Goal: Communication & Community: Answer question/provide support

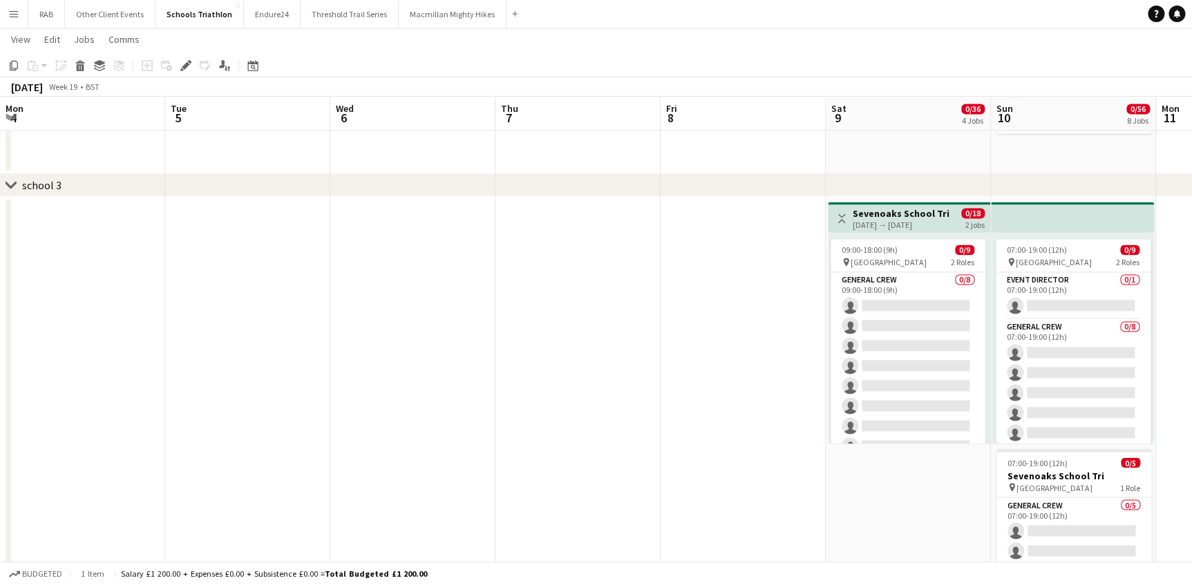
scroll to position [62, 0]
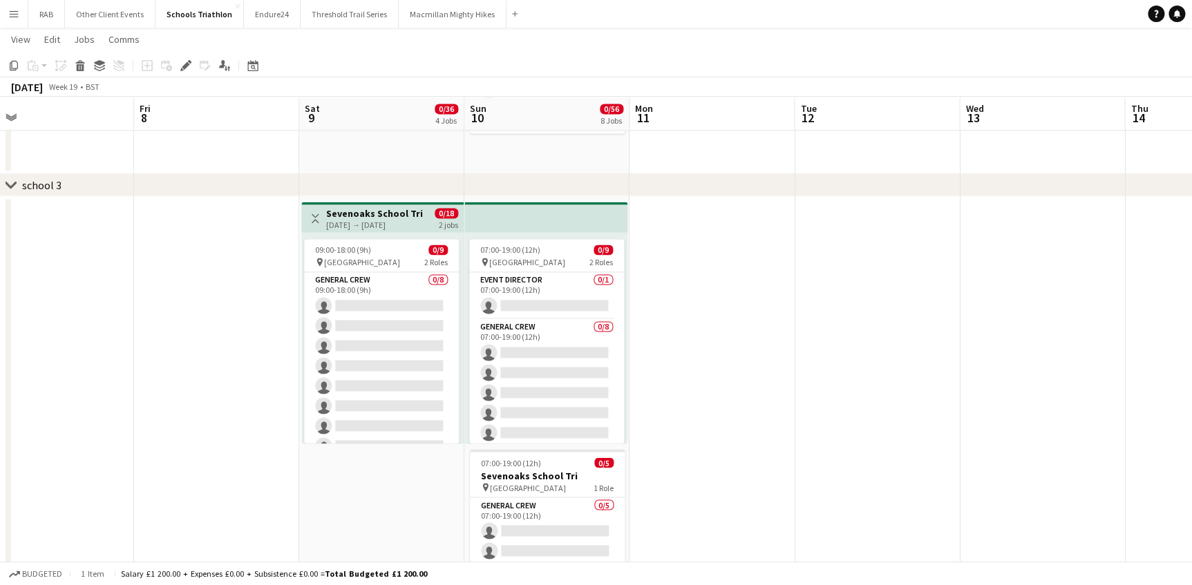
click at [6, 12] on button "Menu" at bounding box center [14, 14] width 28 height 28
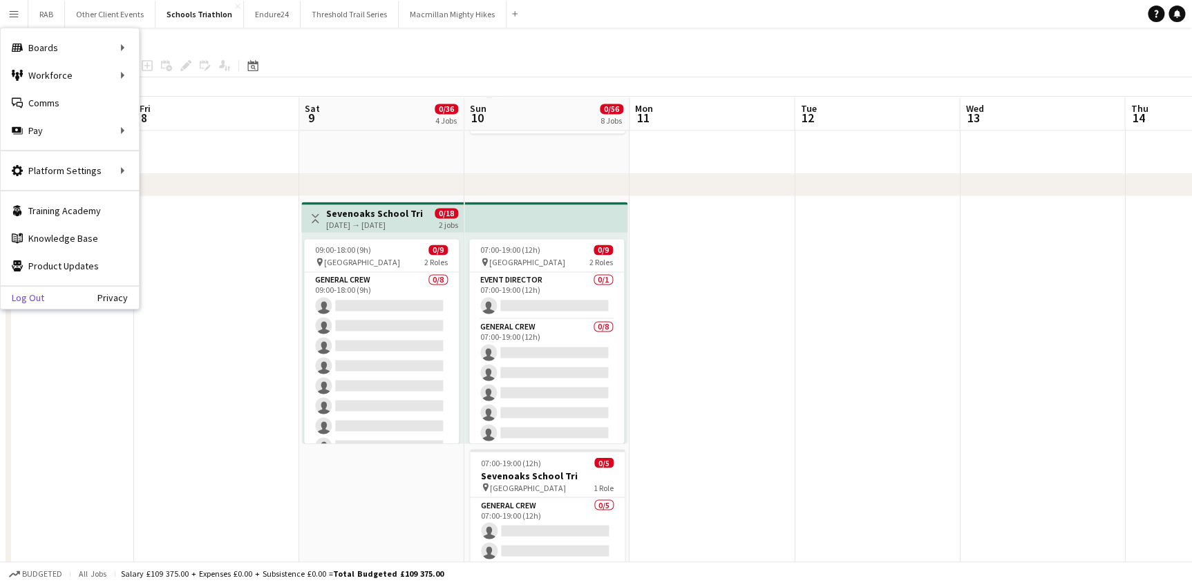
click at [28, 292] on link "Log Out" at bounding box center [23, 297] width 44 height 11
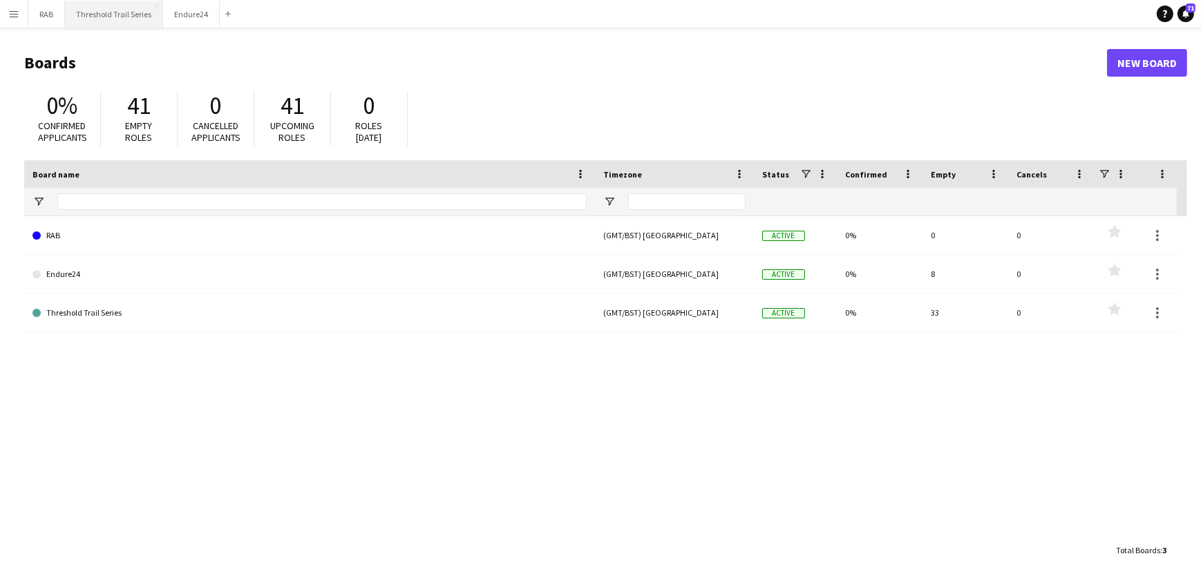
click at [133, 9] on button "Threshold Trail Series Close" at bounding box center [114, 14] width 98 height 27
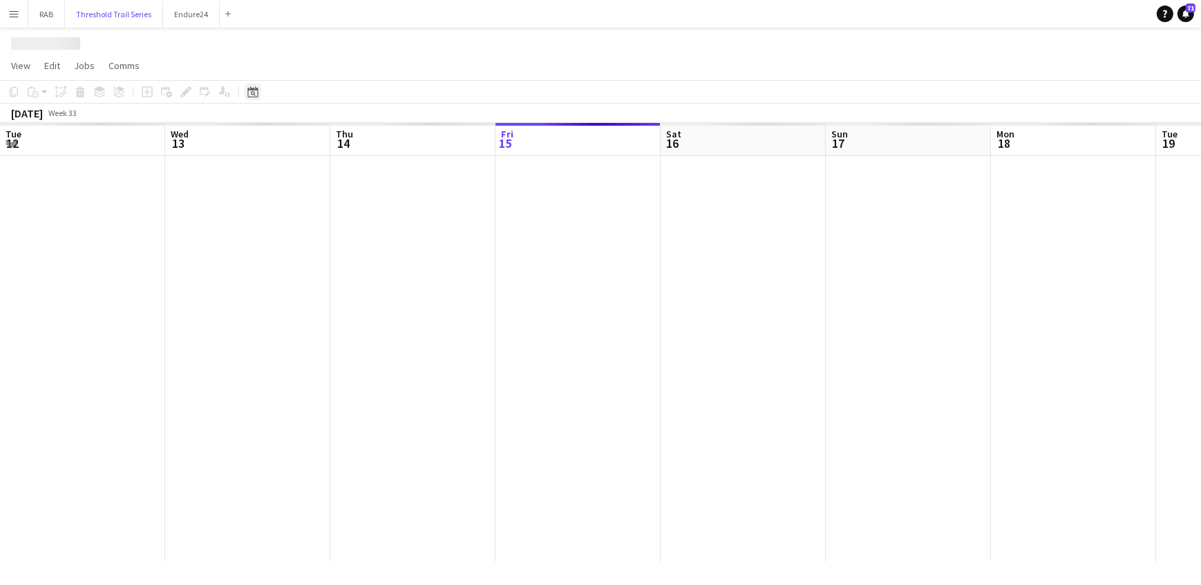
scroll to position [0, 330]
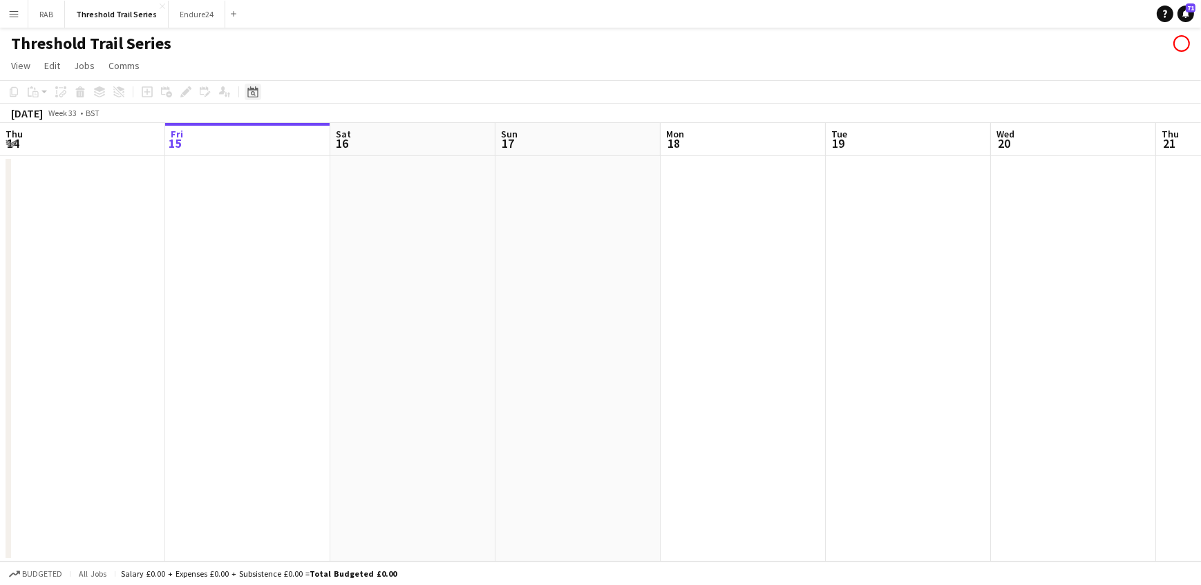
drag, startPoint x: 247, startPoint y: 91, endPoint x: 334, endPoint y: 158, distance: 108.9
click at [247, 92] on icon at bounding box center [252, 91] width 10 height 11
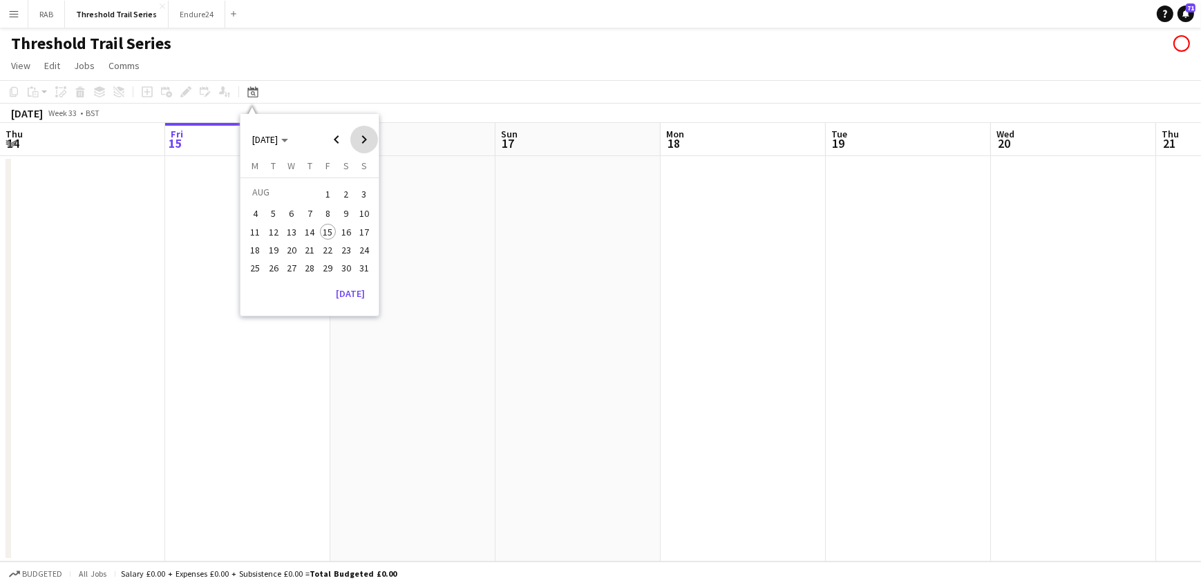
click at [361, 139] on span "Next month" at bounding box center [364, 140] width 28 height 28
click at [361, 138] on span "Next month" at bounding box center [364, 140] width 28 height 28
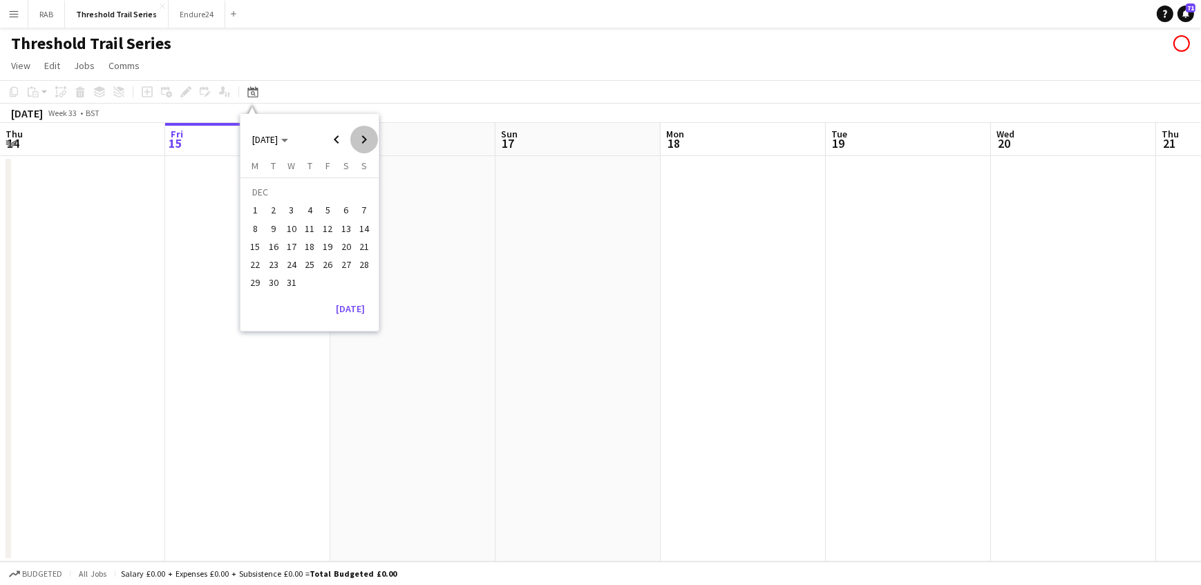
click at [361, 138] on span "Next month" at bounding box center [364, 140] width 28 height 28
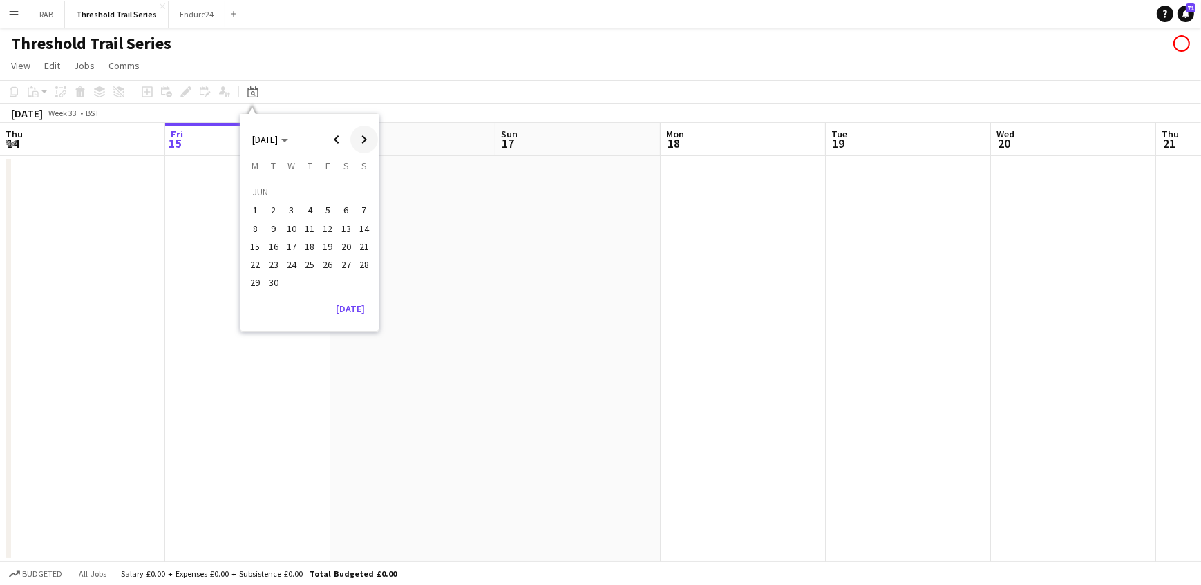
click at [361, 138] on span "Next month" at bounding box center [364, 140] width 28 height 28
click at [364, 230] on span "12" at bounding box center [364, 228] width 17 height 17
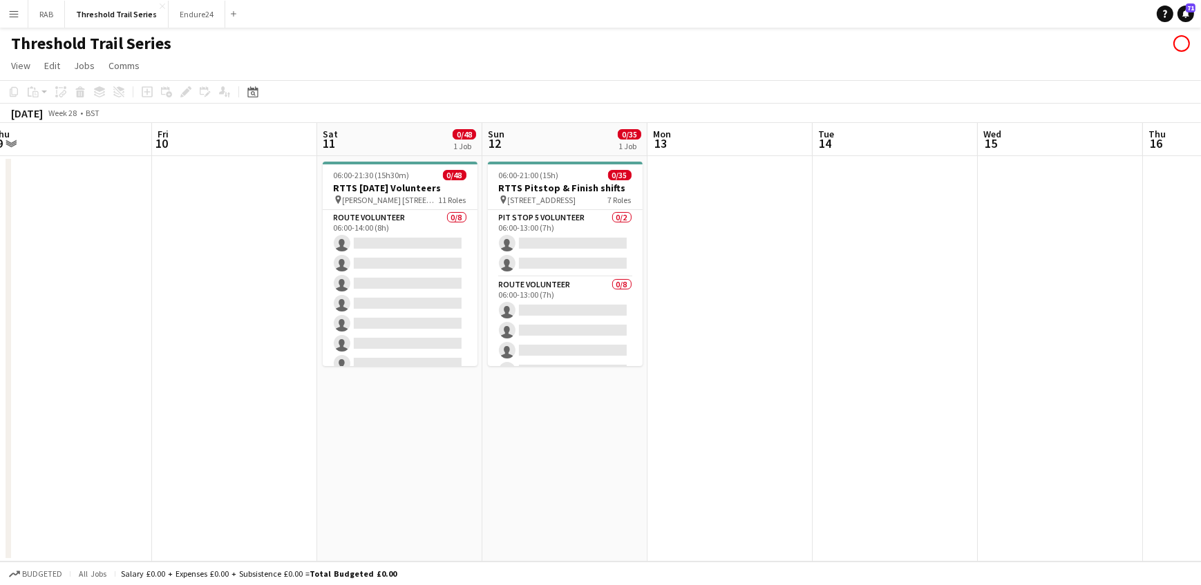
scroll to position [0, 284]
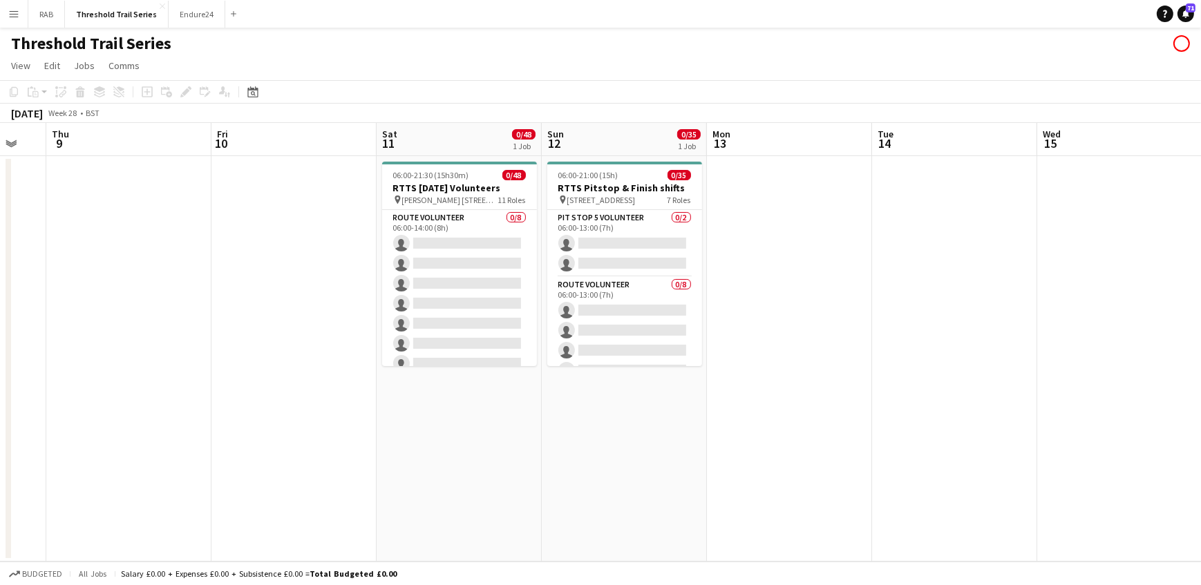
drag, startPoint x: 411, startPoint y: 147, endPoint x: 602, endPoint y: 169, distance: 191.9
click at [602, 169] on app-calendar-viewport "Tue 7 Wed 8 Thu 9 Fri 10 Sat 11 0/48 1 Job Sun 12 0/35 1 Job Mon 13 Tue 14 Wed …" at bounding box center [600, 342] width 1201 height 439
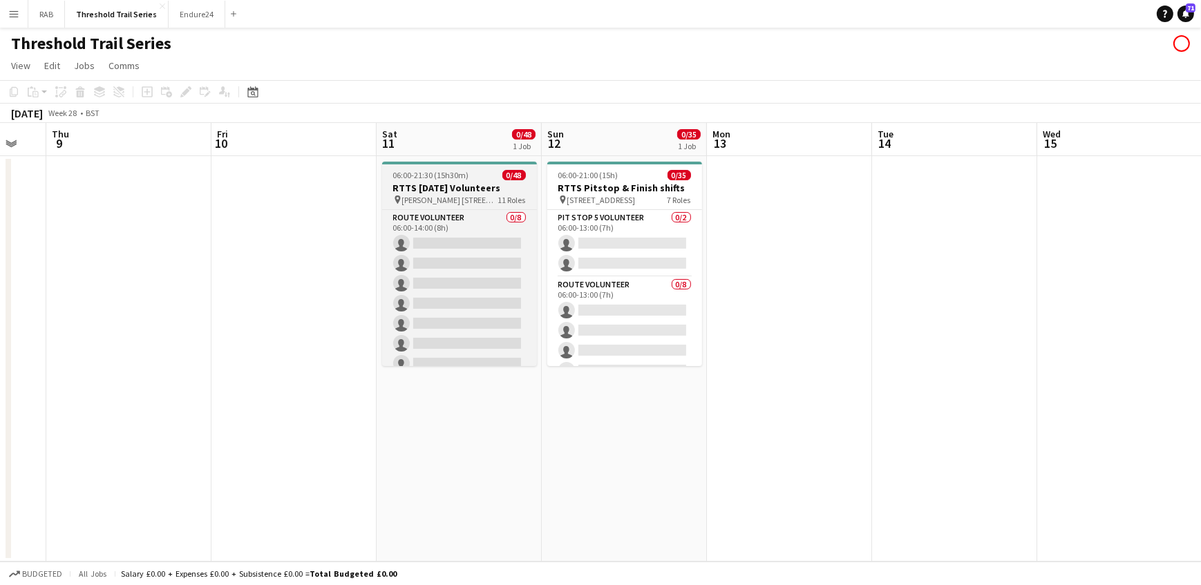
click at [472, 192] on h3 "RTTS [DATE] Volunteers" at bounding box center [459, 188] width 155 height 12
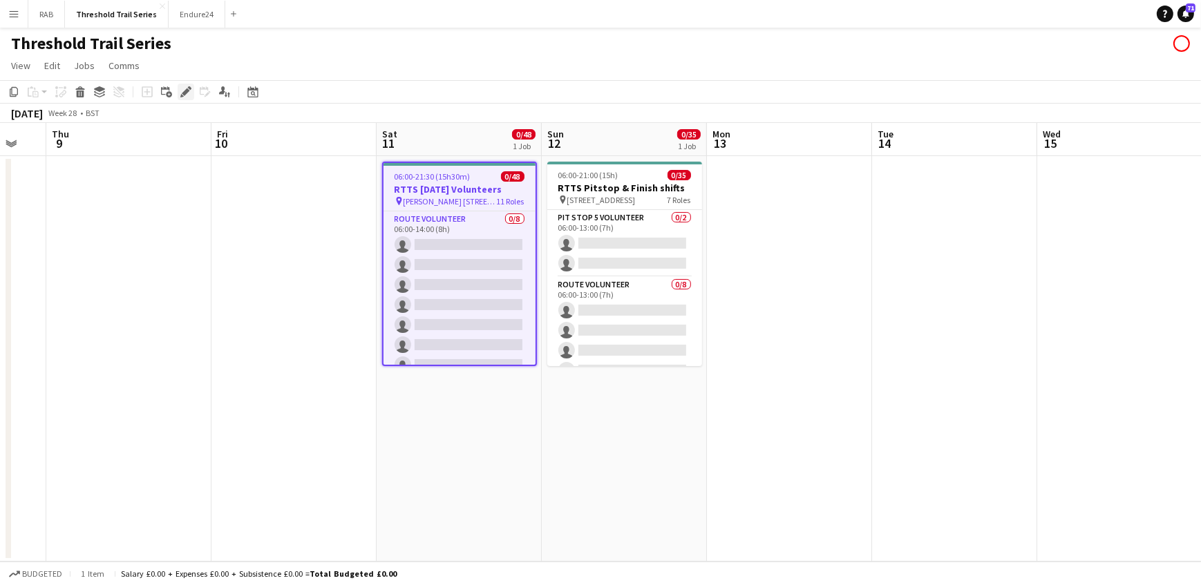
click at [191, 85] on div "Edit" at bounding box center [186, 92] width 17 height 17
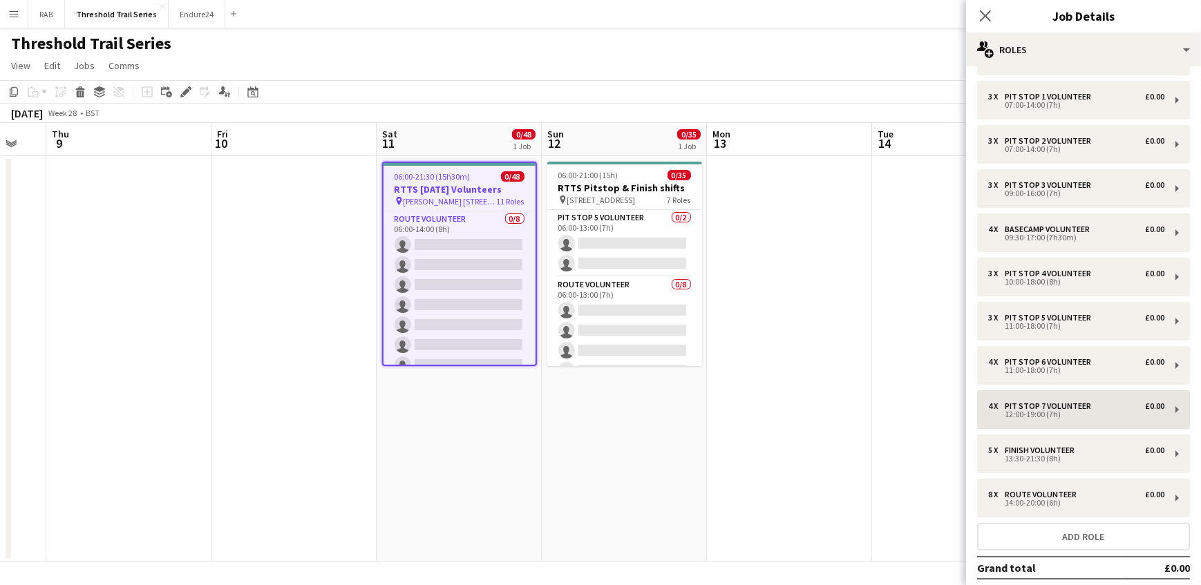
scroll to position [62, 0]
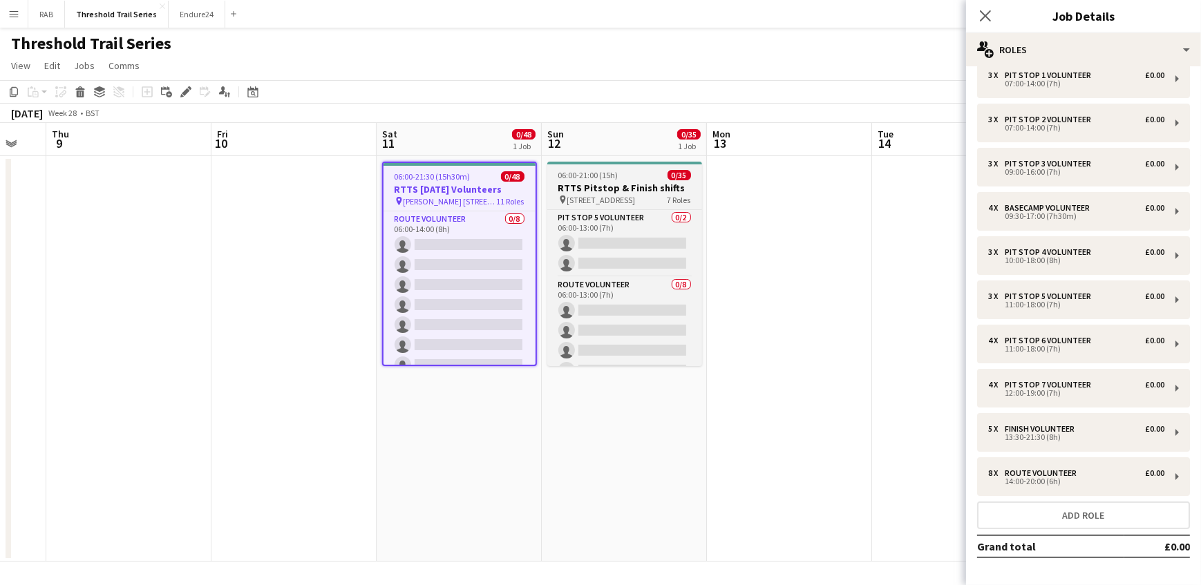
click at [614, 182] on h3 "RTTS Pitstop & Finish shifts" at bounding box center [624, 188] width 155 height 12
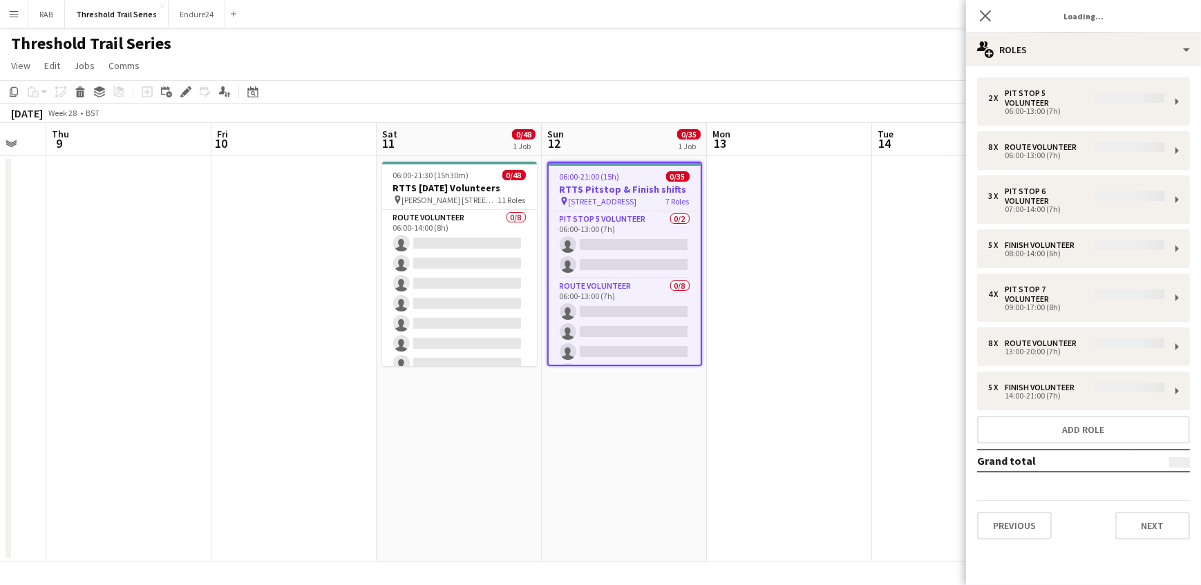
scroll to position [0, 0]
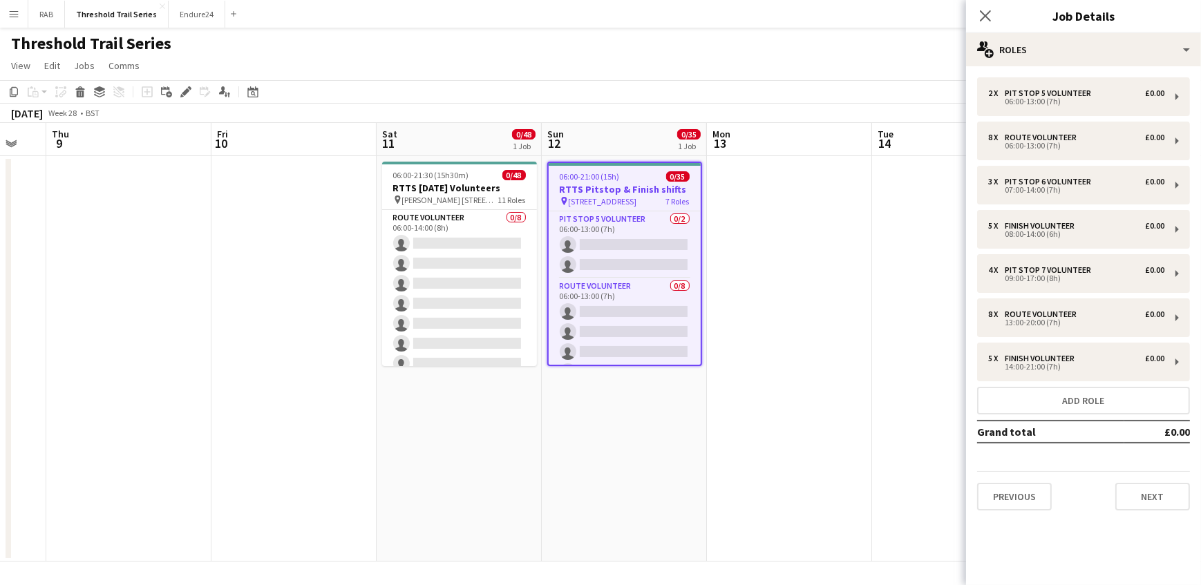
click at [15, 15] on app-icon "Menu" at bounding box center [13, 13] width 11 height 11
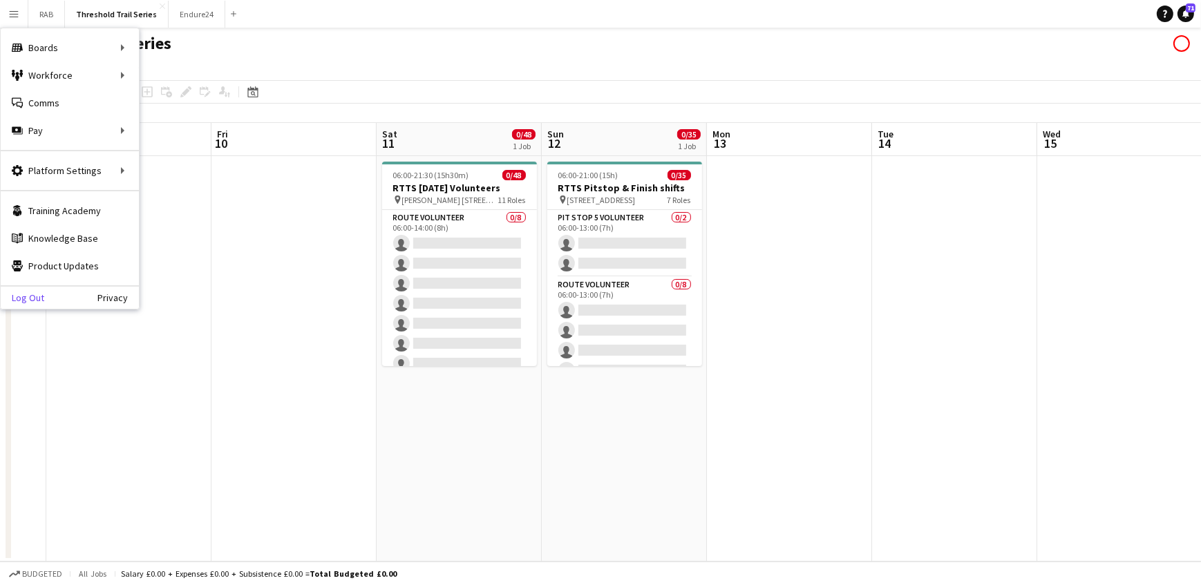
click at [37, 300] on link "Log Out" at bounding box center [23, 297] width 44 height 11
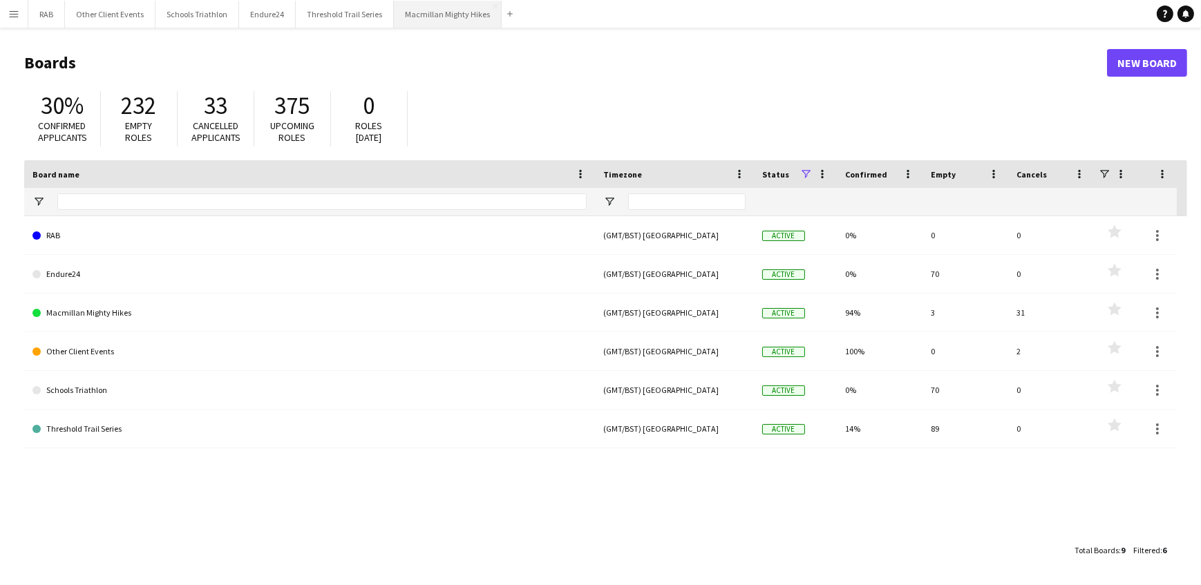
click at [408, 12] on button "Macmillan Mighty Hikes Close" at bounding box center [448, 14] width 108 height 27
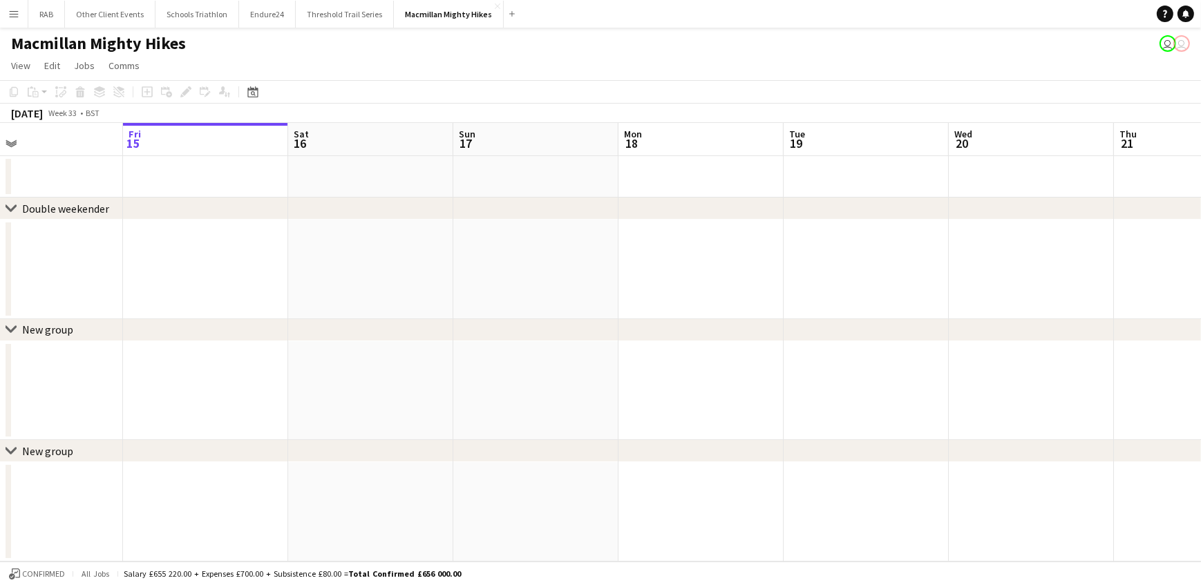
drag, startPoint x: 568, startPoint y: 140, endPoint x: 182, endPoint y: 140, distance: 386.3
click at [182, 140] on app-calendar-viewport "Tue 12 Wed 13 Thu 14 Fri 15 Sat 16 Sun 17 Mon 18 Tue 19 Wed 20 Thu 21 Fri 22 Sa…" at bounding box center [600, 342] width 1201 height 439
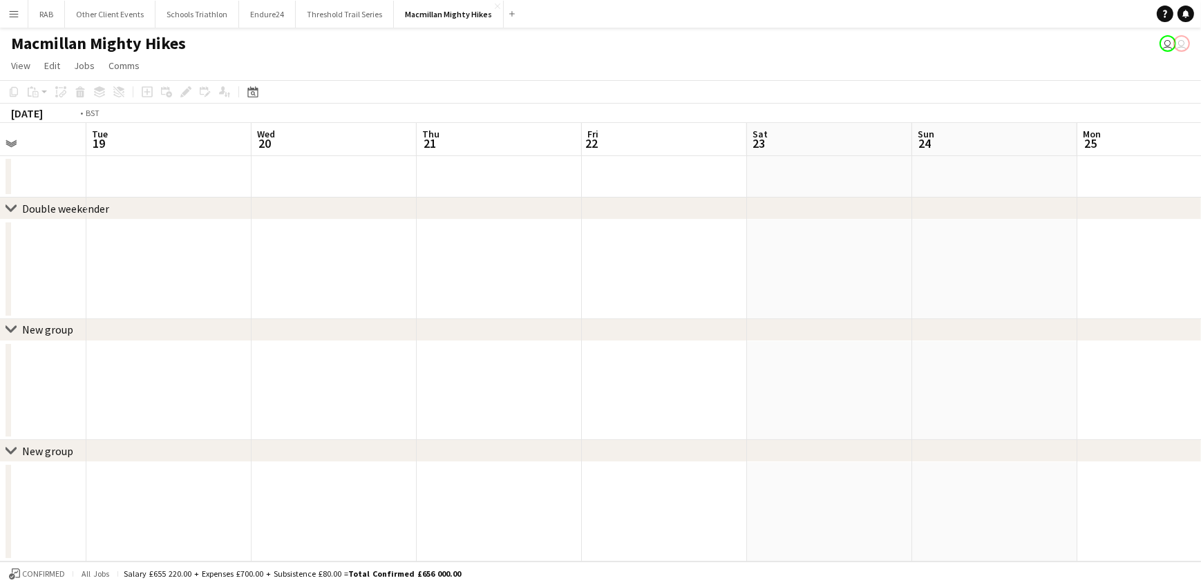
drag, startPoint x: 799, startPoint y: 149, endPoint x: 147, endPoint y: 147, distance: 651.7
click at [63, 150] on app-calendar-viewport "Thu 14 Fri 15 Sat 16 Sun 17 Mon 18 Tue 19 Wed 20 Thu 21 Fri 22 Sat 23 Sun 24 Mo…" at bounding box center [600, 342] width 1201 height 439
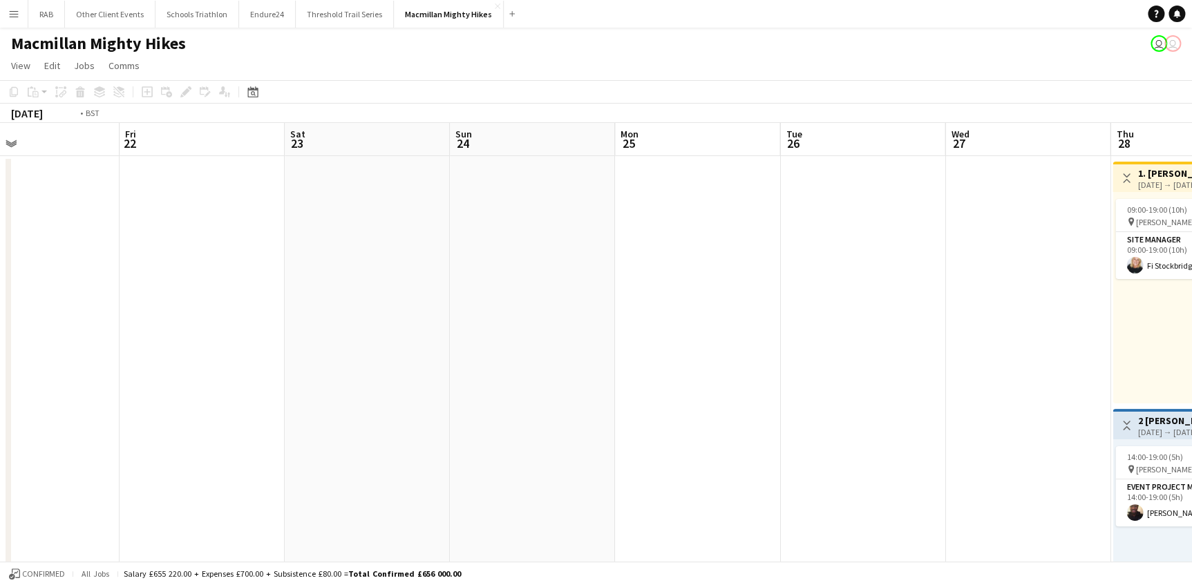
drag, startPoint x: 744, startPoint y: 136, endPoint x: 55, endPoint y: 136, distance: 689.0
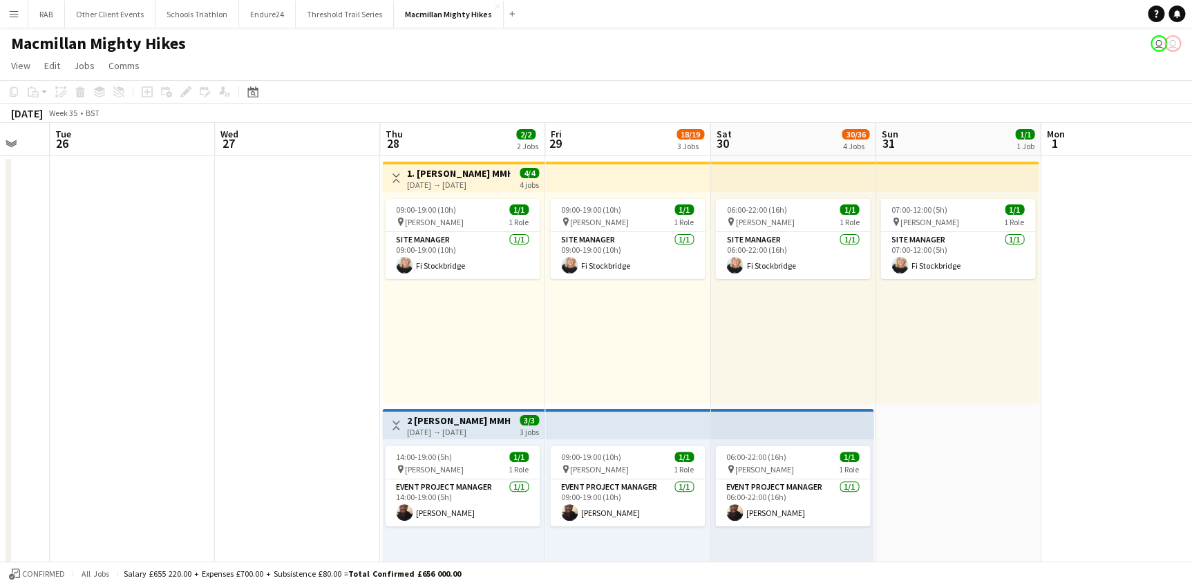
scroll to position [0, 676]
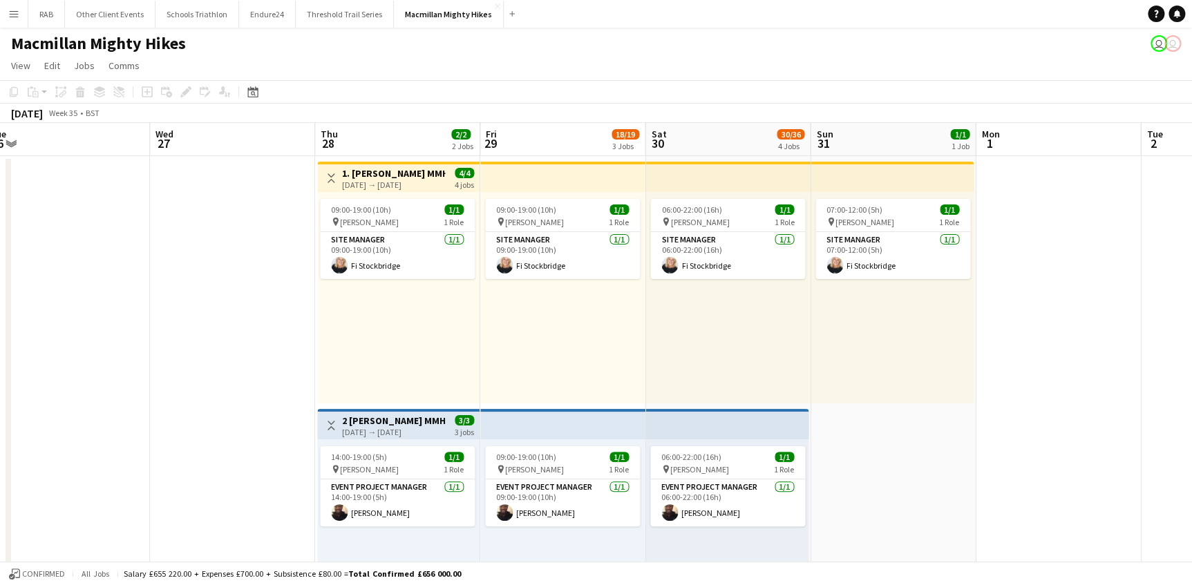
drag, startPoint x: 624, startPoint y: 140, endPoint x: 517, endPoint y: 143, distance: 107.2
click at [386, 182] on div "28-08-2025 → 31-08-2025" at bounding box center [393, 185] width 103 height 10
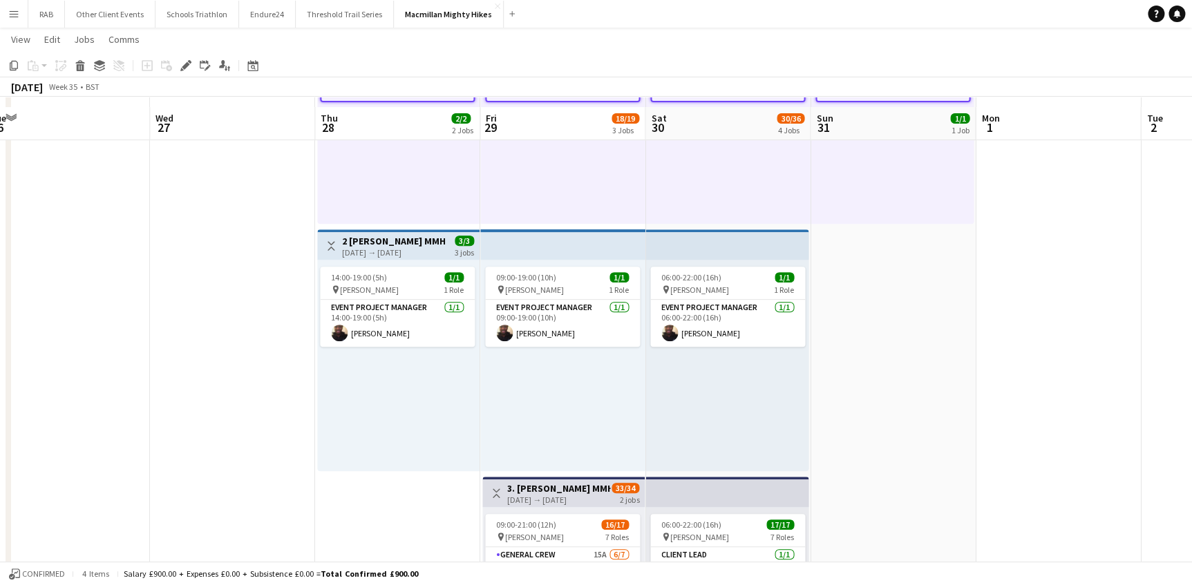
scroll to position [188, 0]
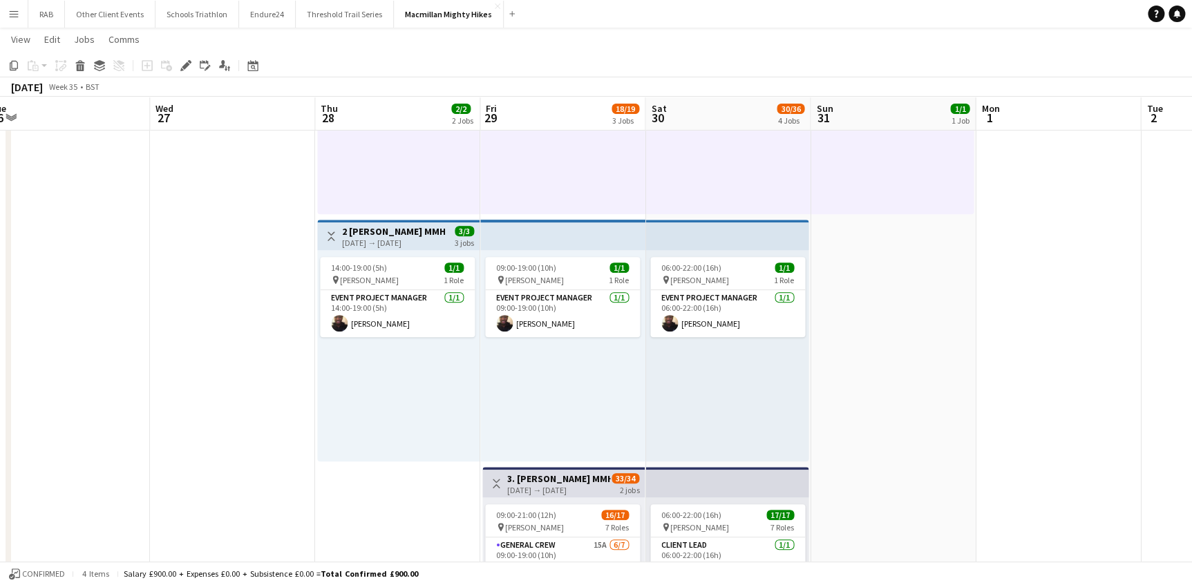
click at [411, 233] on h3 "2 Rob Roy MMH- 3 day role" at bounding box center [393, 231] width 103 height 12
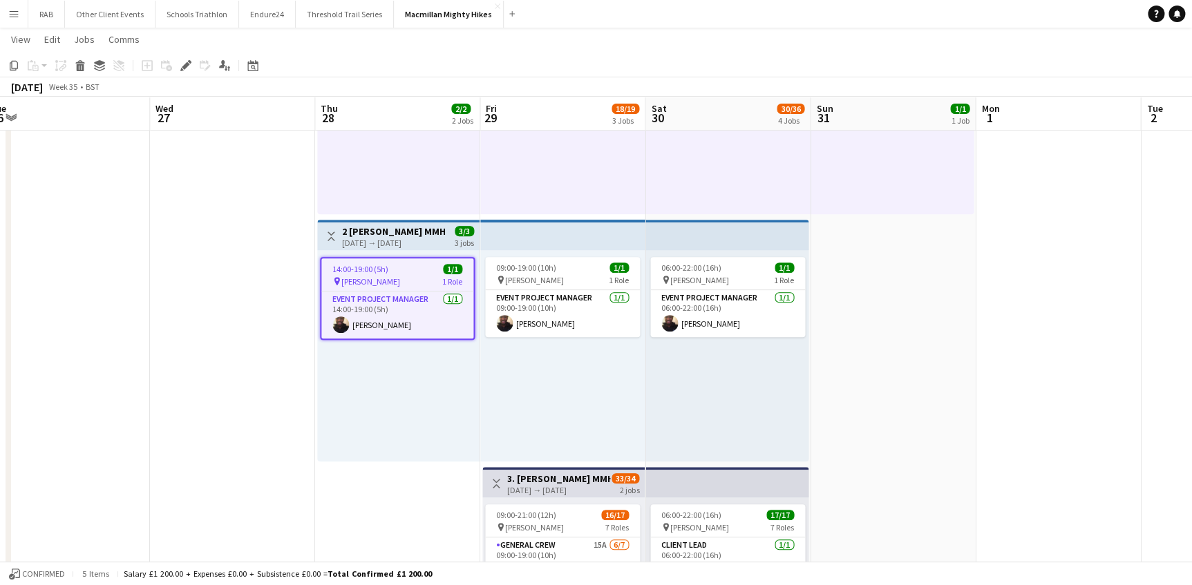
click at [544, 480] on h3 "3. Rob Roy MMH- 2 day role" at bounding box center [558, 479] width 103 height 12
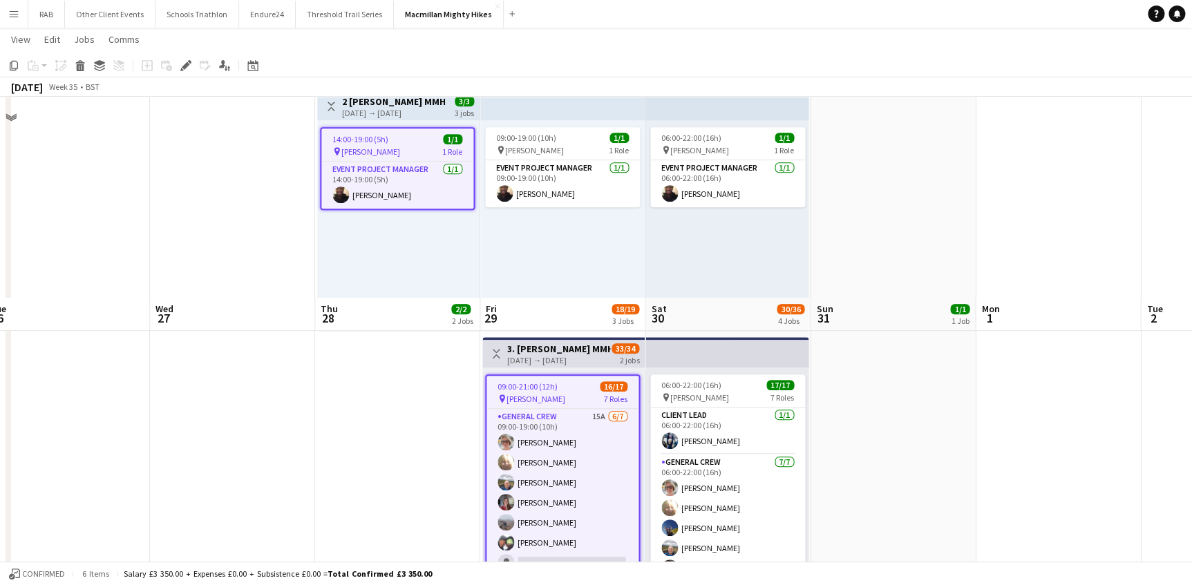
scroll to position [565, 0]
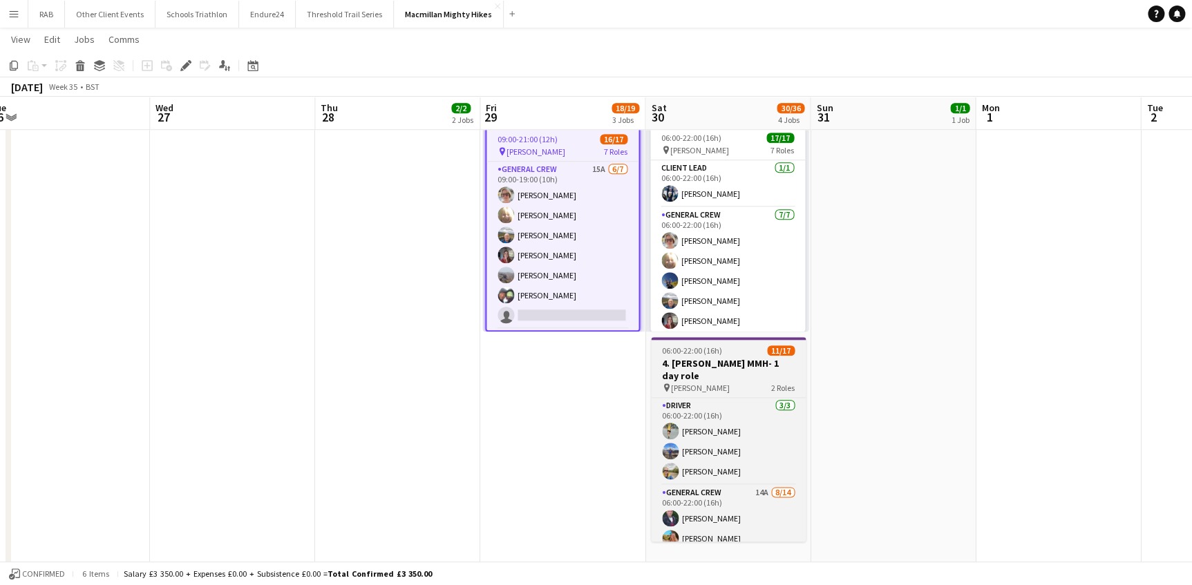
click at [712, 346] on span "06:00-22:00 (16h)" at bounding box center [692, 351] width 60 height 10
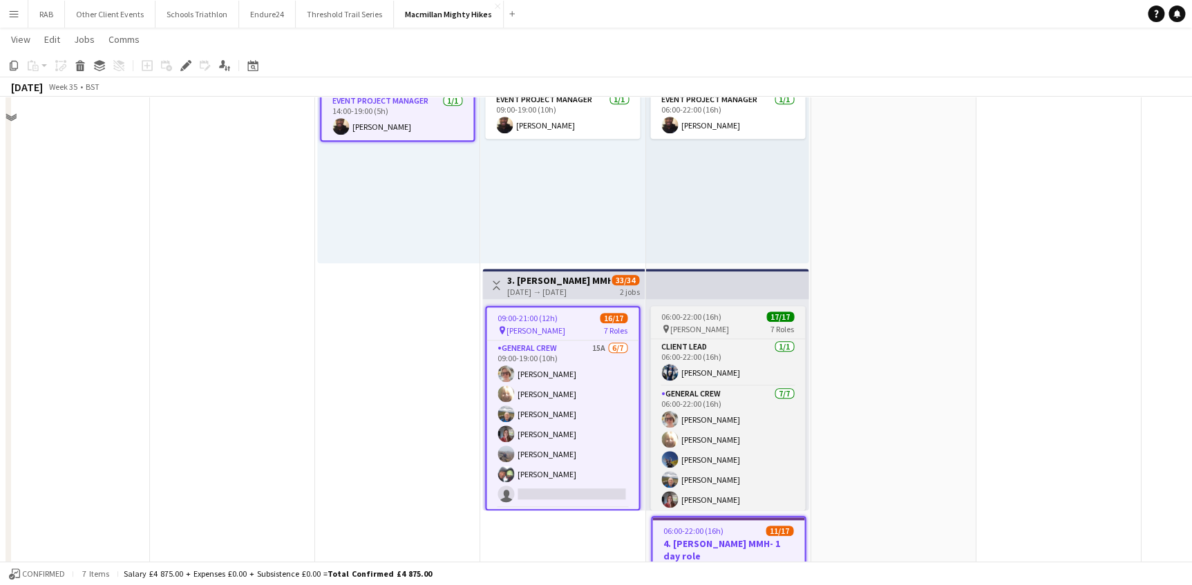
scroll to position [9, 0]
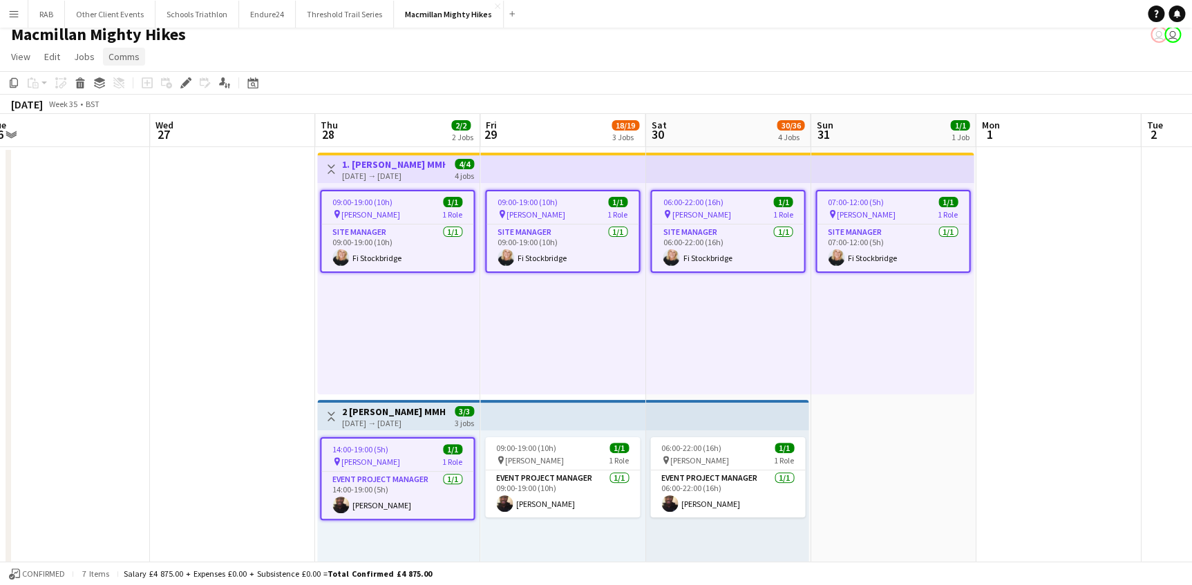
click at [131, 54] on span "Comms" at bounding box center [124, 56] width 31 height 12
click at [151, 86] on span "Notify confirmed crew" at bounding box center [159, 86] width 93 height 12
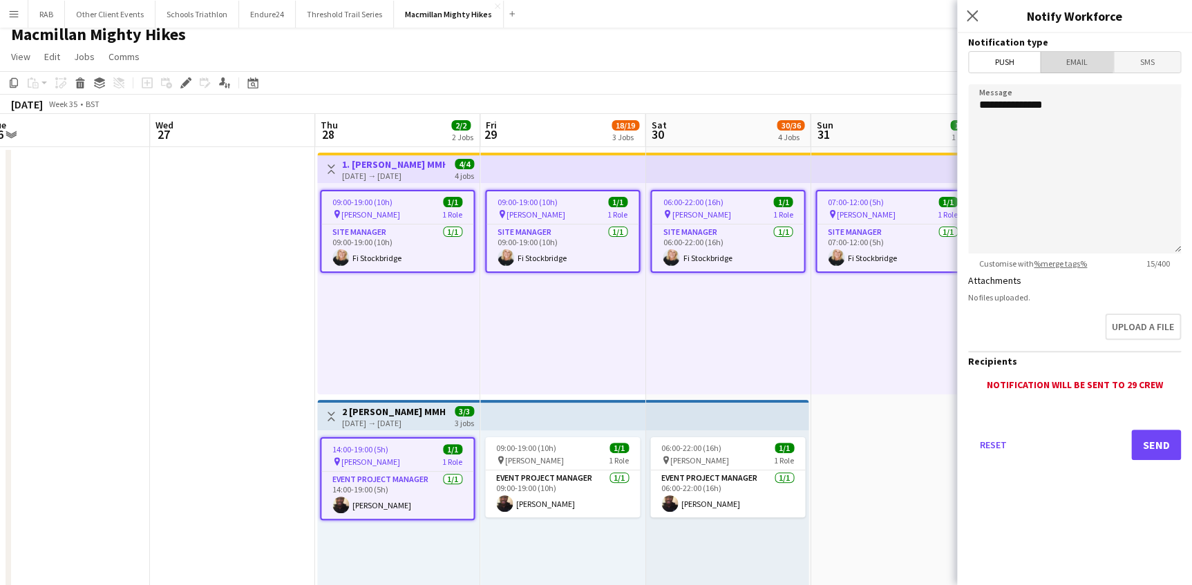
click at [1066, 57] on span "Email" at bounding box center [1077, 62] width 73 height 21
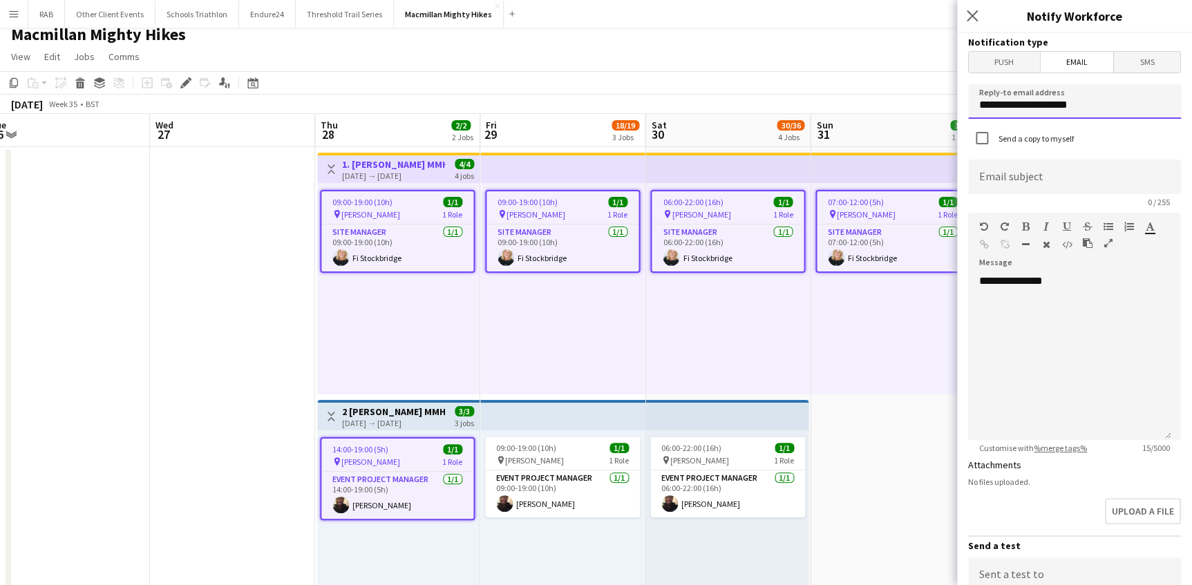
drag, startPoint x: 1099, startPoint y: 104, endPoint x: 926, endPoint y: 104, distance: 172.8
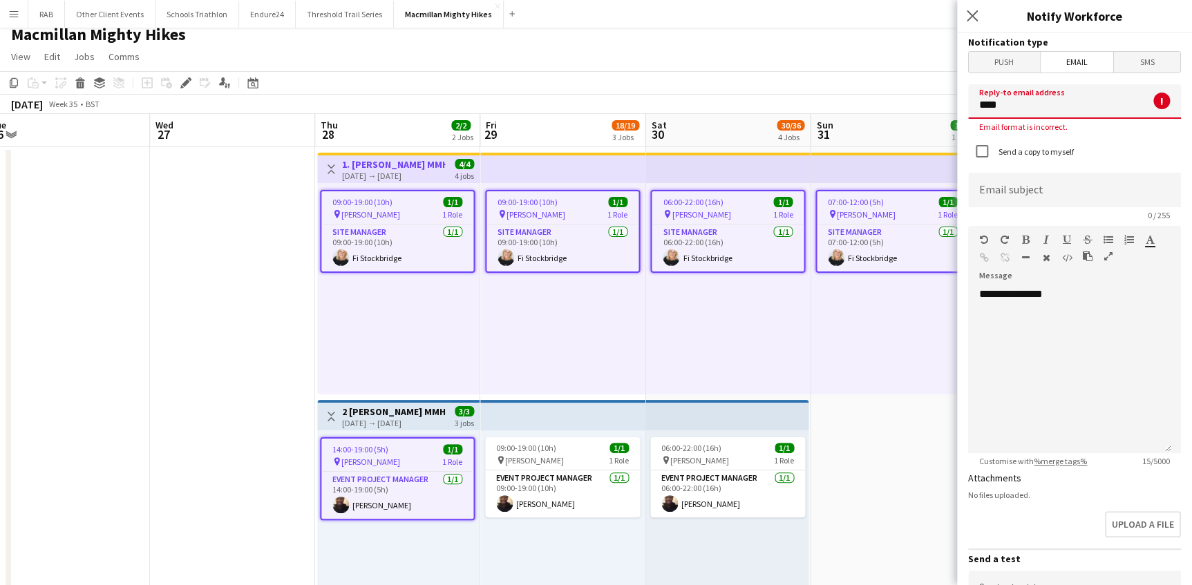
type input "**********"
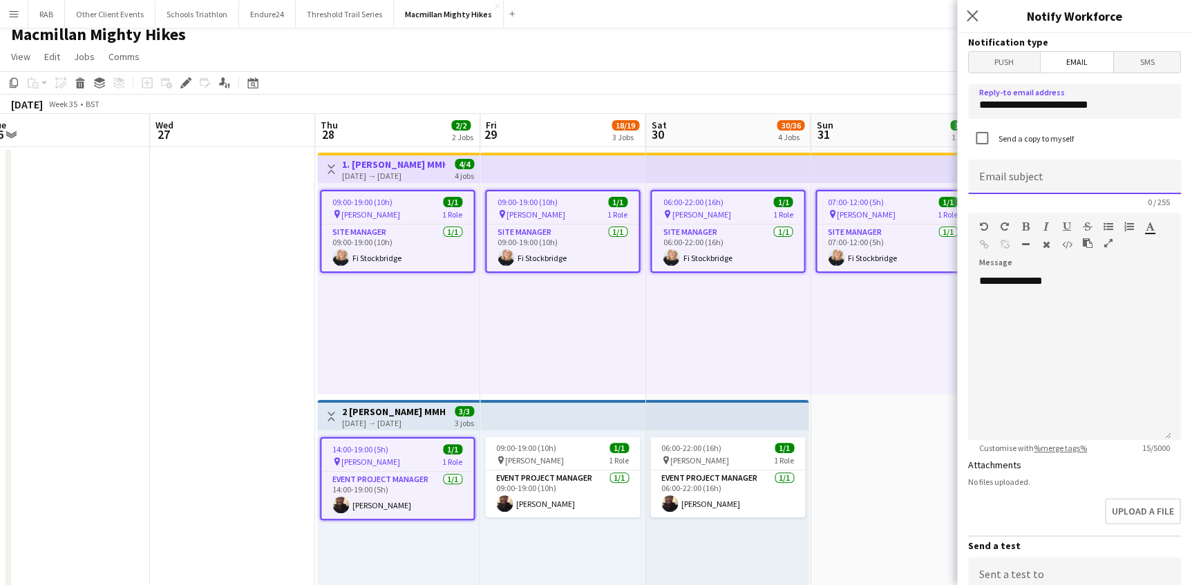
click at [1002, 180] on input at bounding box center [1074, 177] width 213 height 35
type input "**********"
click at [1062, 285] on div "**********" at bounding box center [1069, 357] width 203 height 166
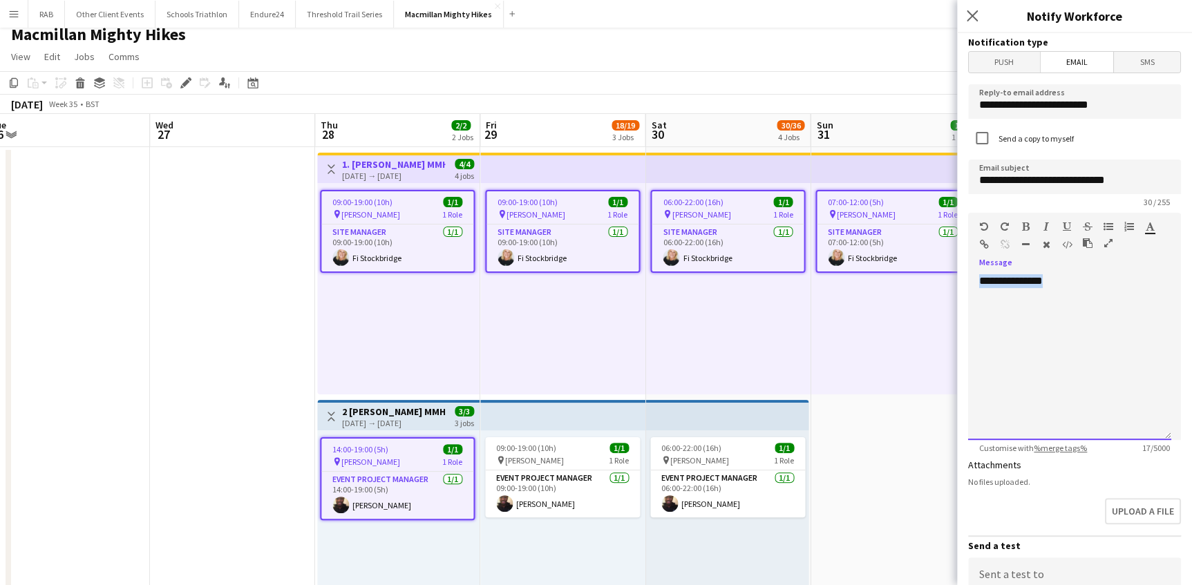
drag, startPoint x: 1037, startPoint y: 284, endPoint x: 1009, endPoint y: 271, distance: 30.6
click at [957, 283] on app-popin "**********" at bounding box center [1074, 292] width 235 height 585
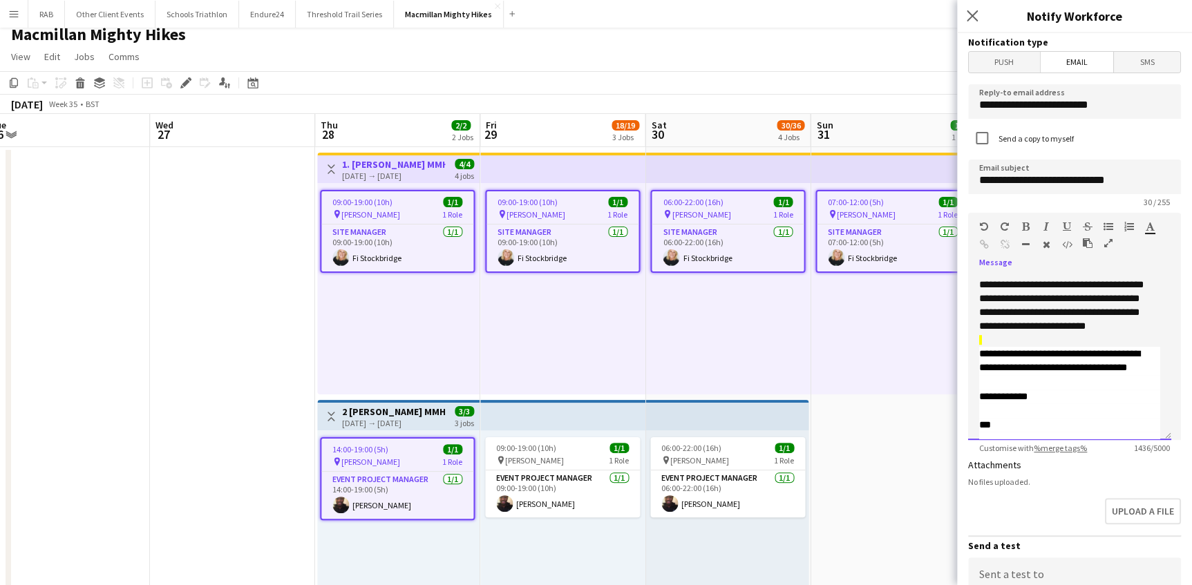
scroll to position [651, 0]
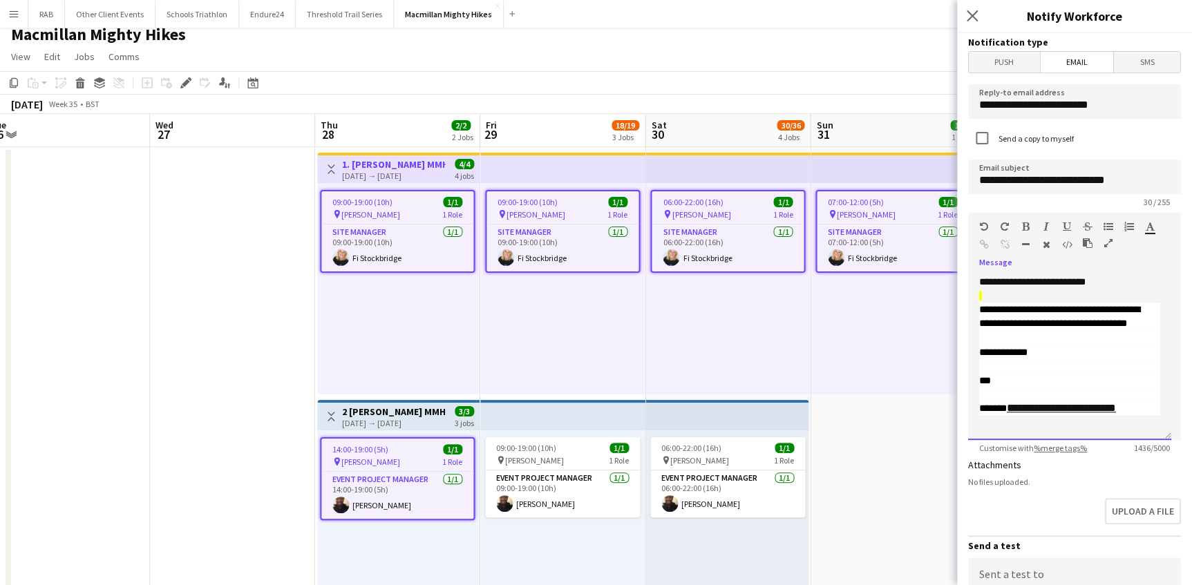
click at [1119, 305] on span "**********" at bounding box center [1059, 316] width 161 height 23
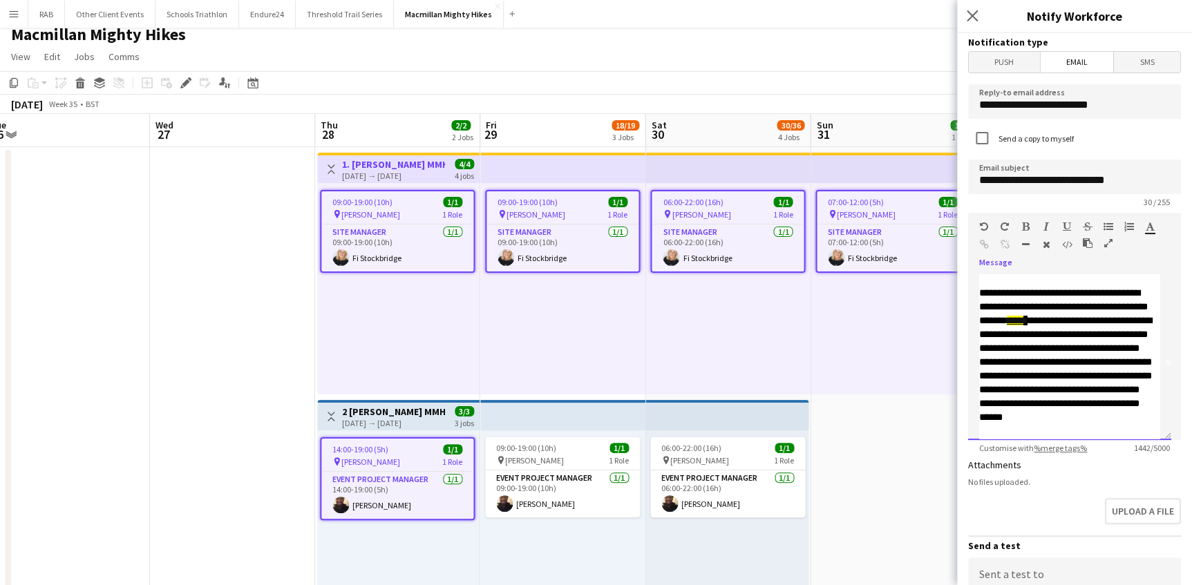
scroll to position [0, 0]
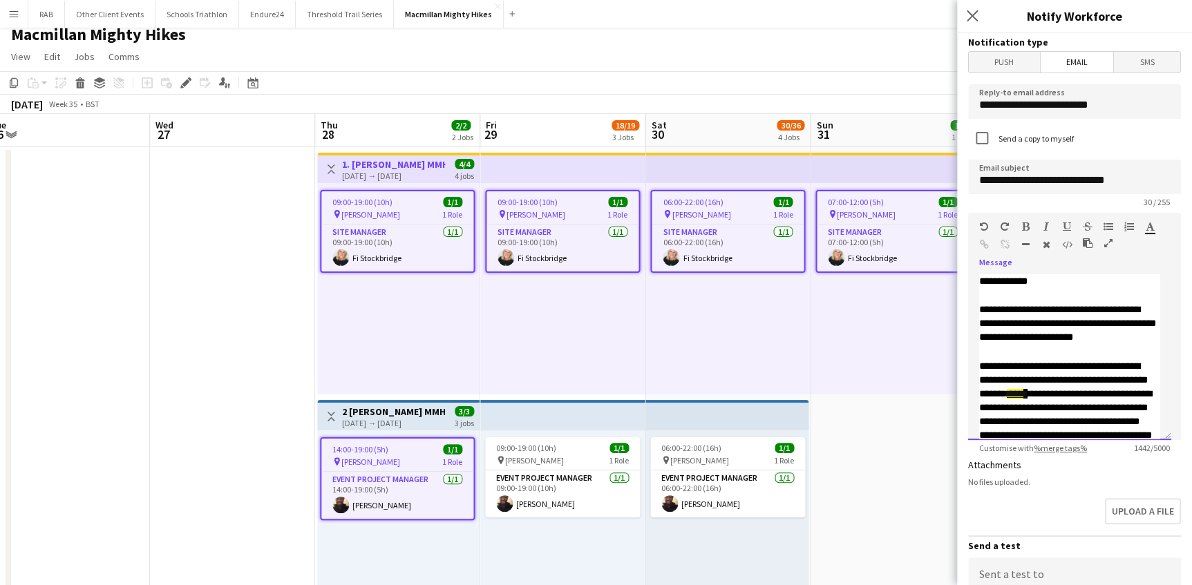
click at [1060, 312] on span "**********" at bounding box center [1067, 323] width 177 height 37
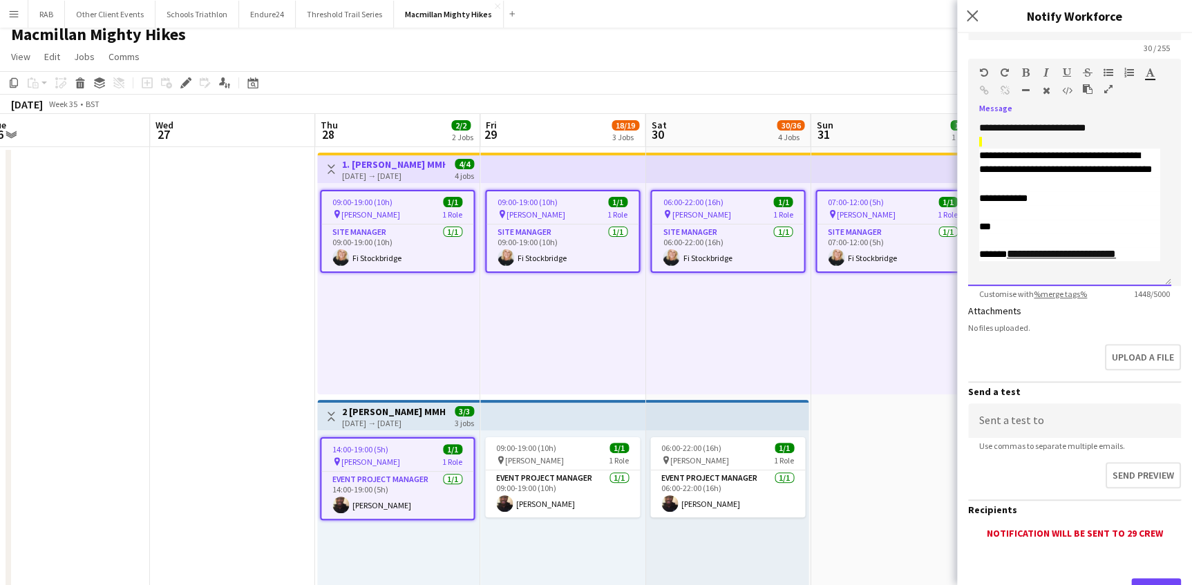
scroll to position [214, 0]
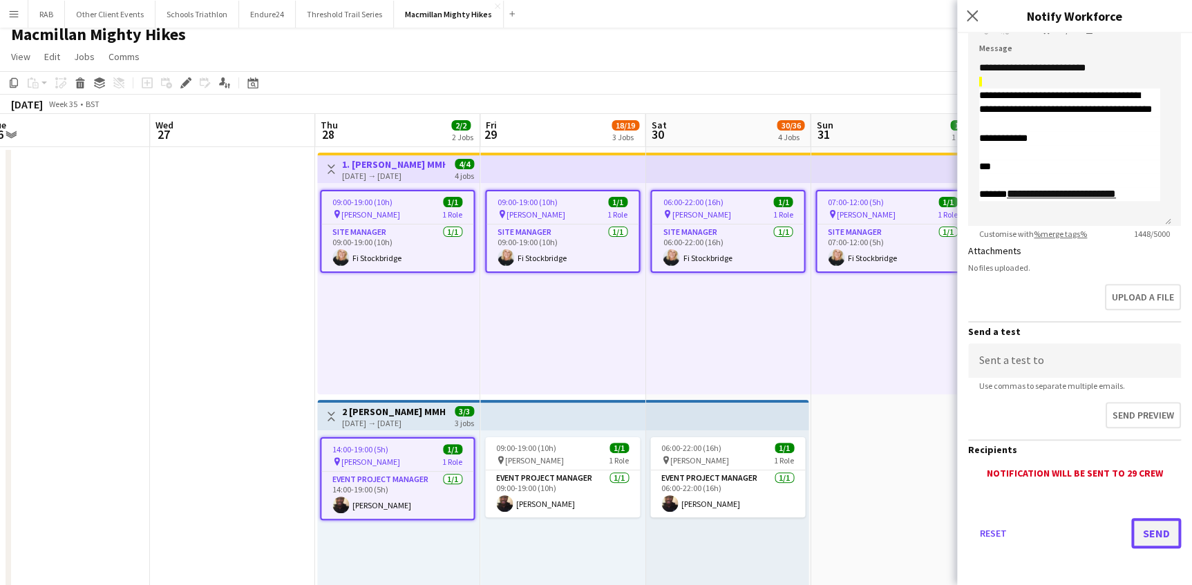
click at [1140, 529] on button "Send" at bounding box center [1156, 533] width 50 height 30
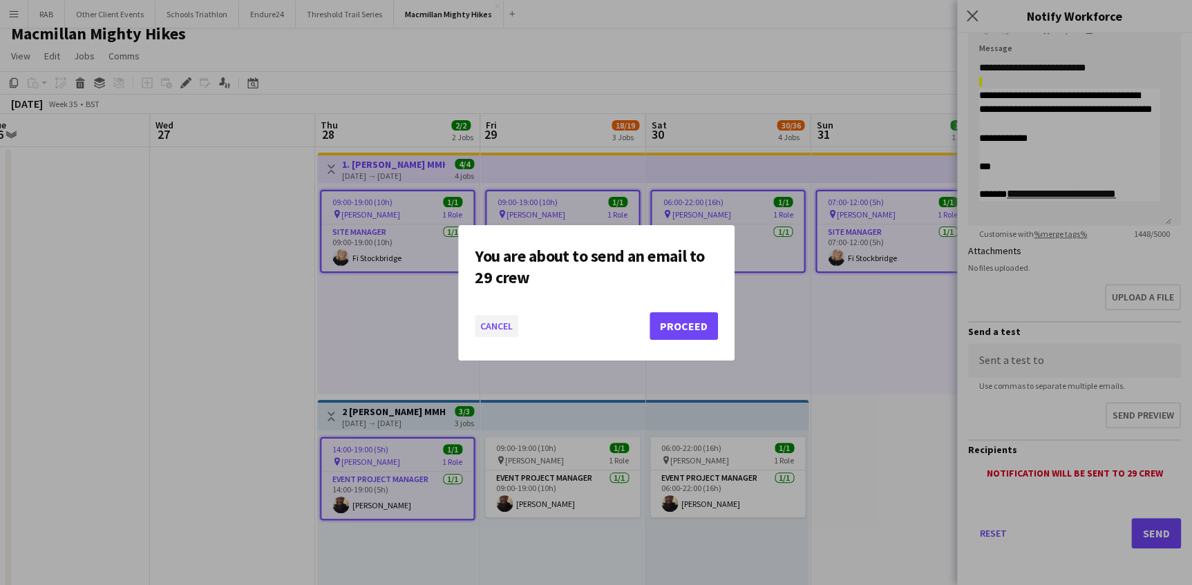
drag, startPoint x: 511, startPoint y: 321, endPoint x: 965, endPoint y: 314, distance: 454.1
click at [515, 321] on button "Cancel" at bounding box center [497, 326] width 44 height 22
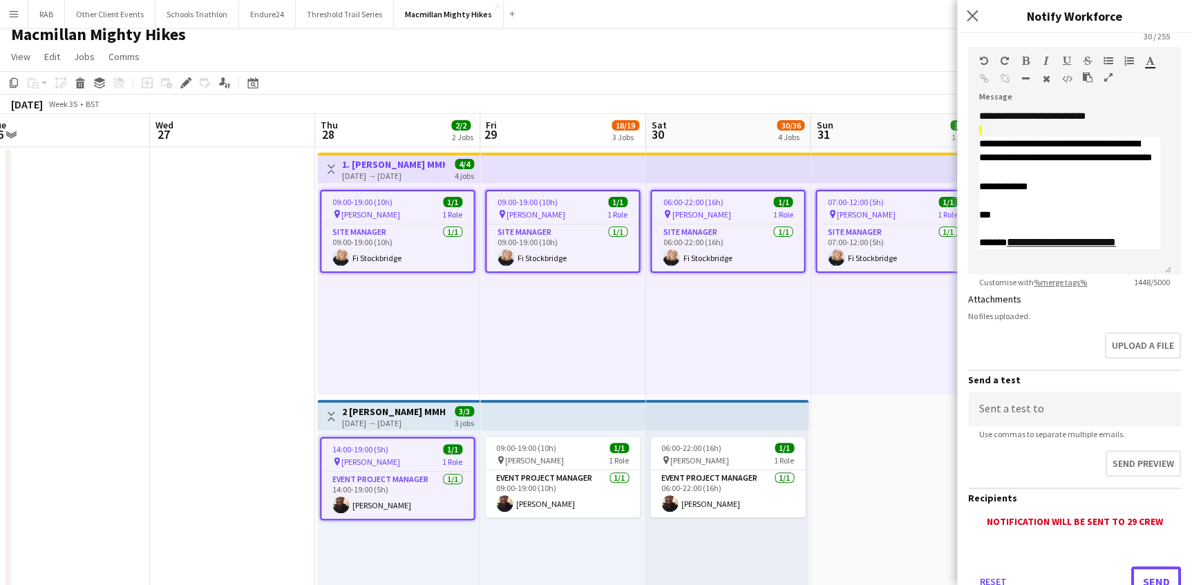
scroll to position [214, 0]
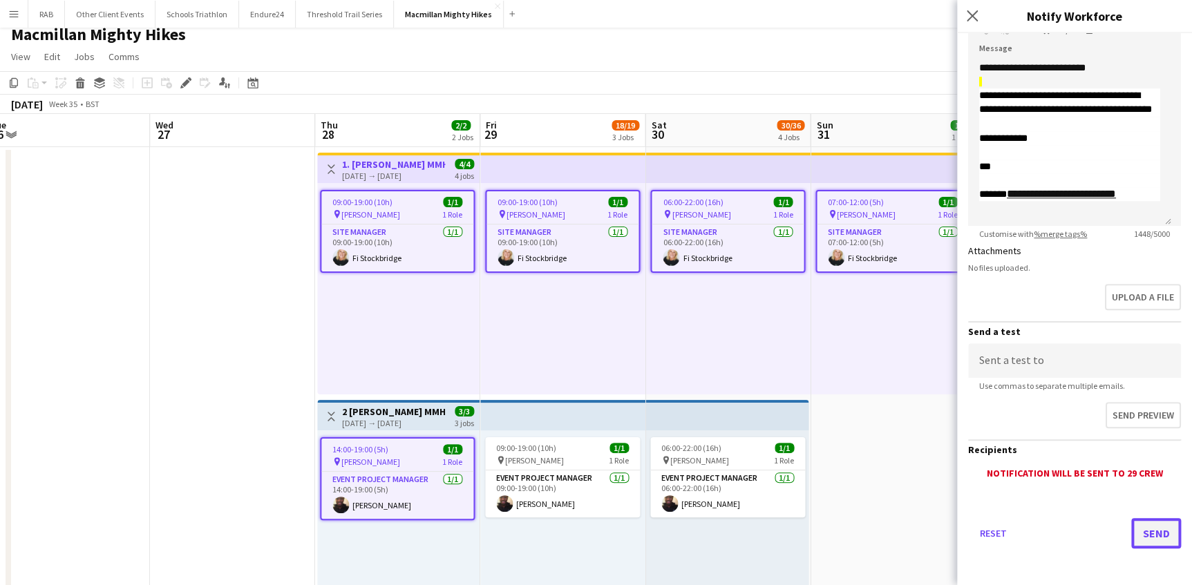
click at [1147, 532] on button "Send" at bounding box center [1156, 533] width 50 height 30
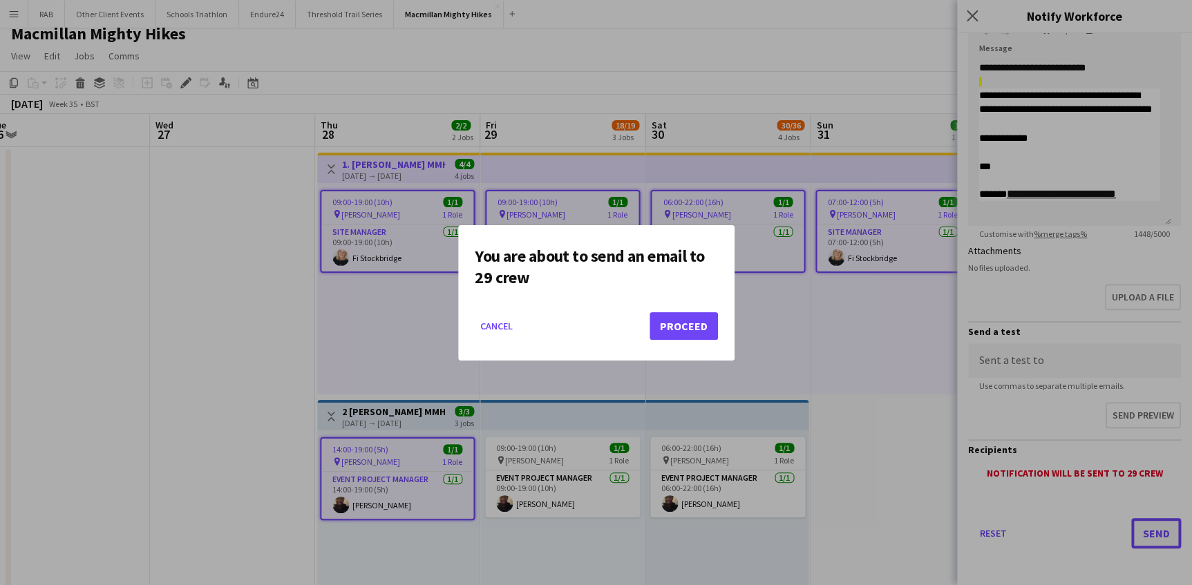
scroll to position [0, 0]
click at [677, 319] on button "Proceed" at bounding box center [684, 326] width 68 height 28
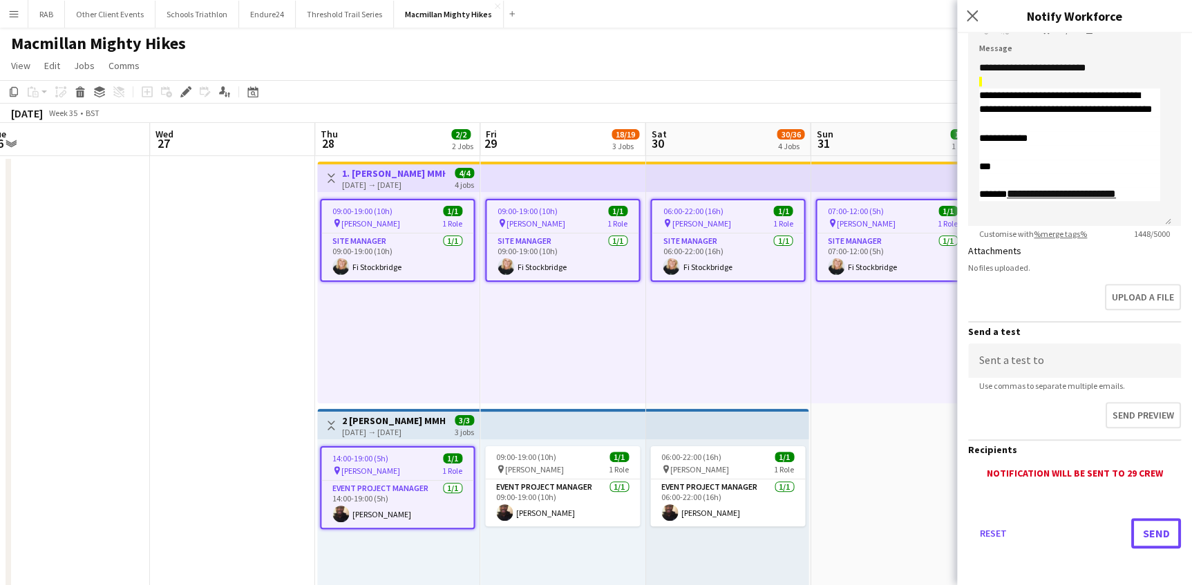
scroll to position [9, 0]
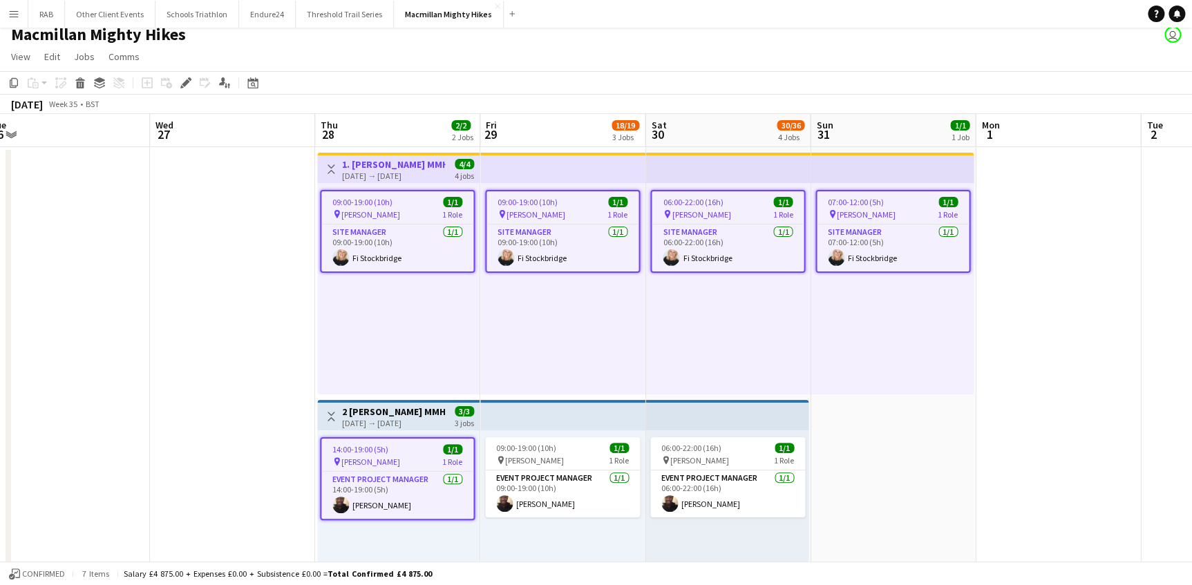
click at [16, 10] on app-icon "Menu" at bounding box center [13, 13] width 11 height 11
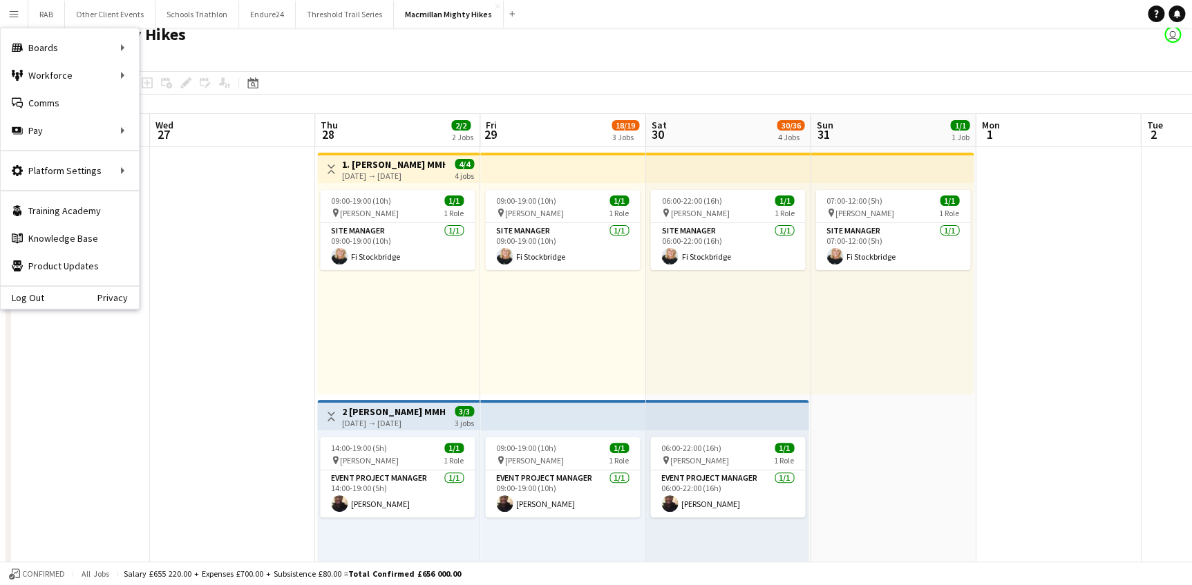
click at [50, 291] on div "Log Out Privacy" at bounding box center [70, 296] width 138 height 23
click at [37, 295] on link "Log Out" at bounding box center [23, 297] width 44 height 11
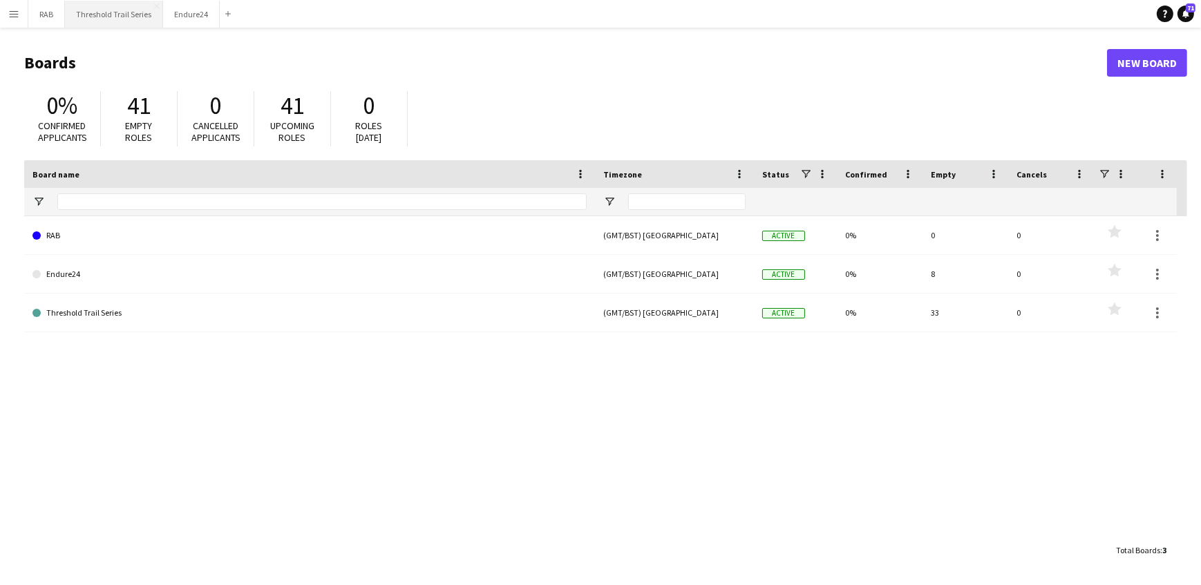
click at [147, 10] on button "Threshold Trail Series Close" at bounding box center [114, 14] width 98 height 27
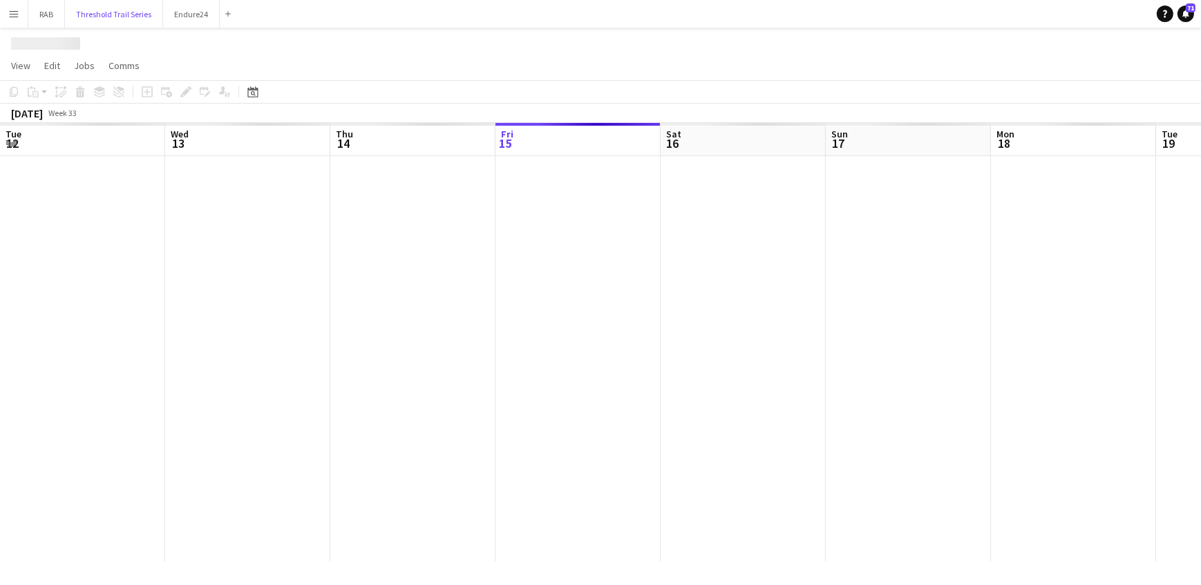
scroll to position [0, 330]
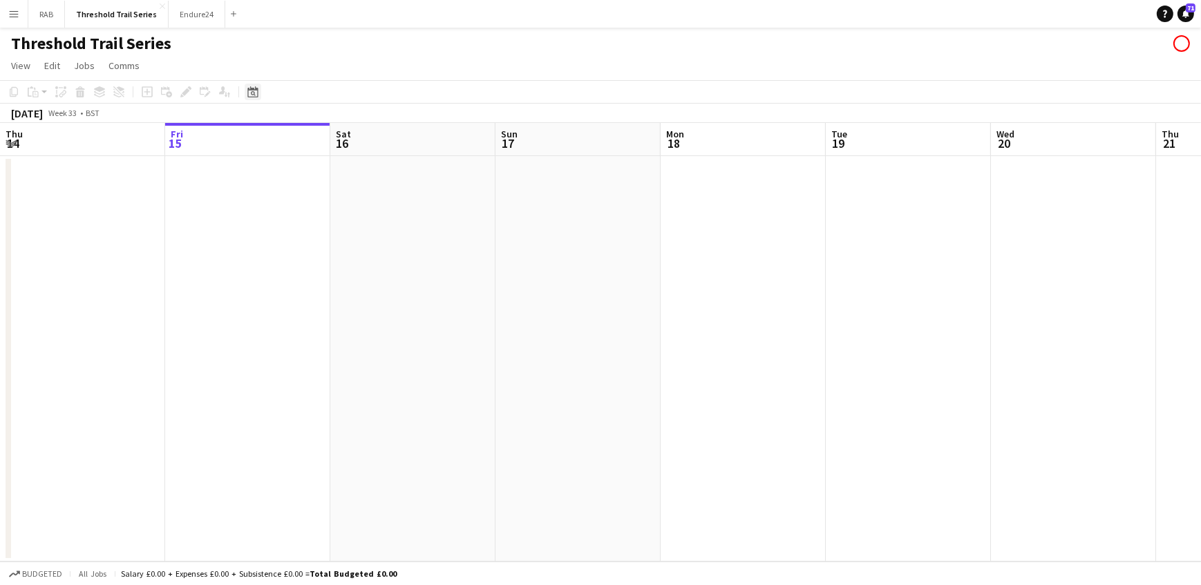
drag, startPoint x: 249, startPoint y: 93, endPoint x: 260, endPoint y: 97, distance: 11.8
click at [255, 96] on icon "Date picker" at bounding box center [252, 91] width 11 height 11
click at [364, 137] on span "Next month" at bounding box center [364, 140] width 28 height 28
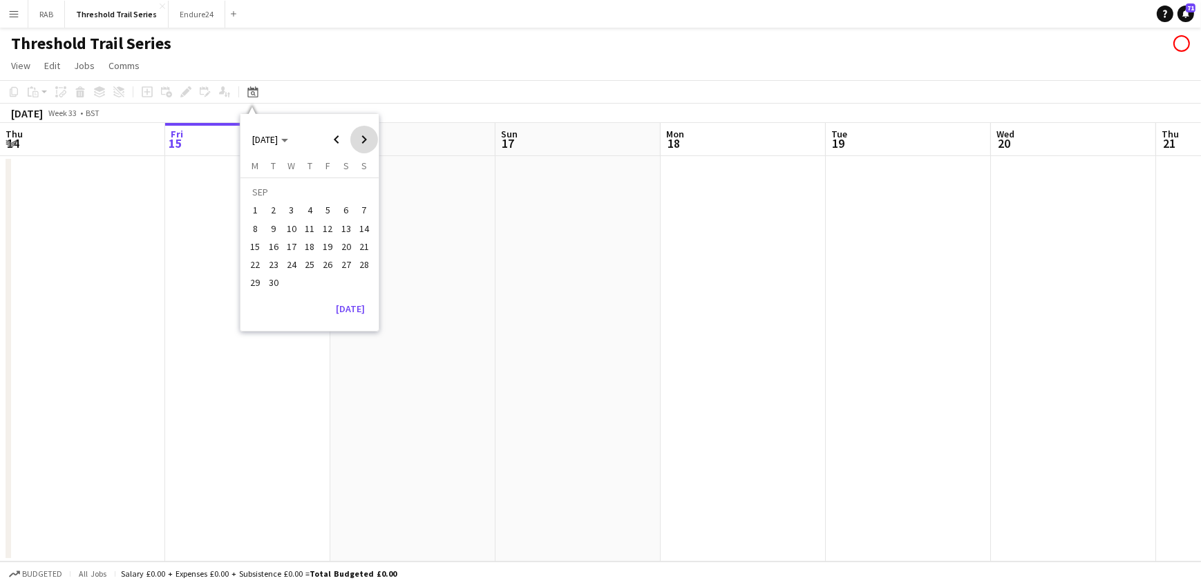
click at [364, 137] on span "Next month" at bounding box center [364, 140] width 28 height 28
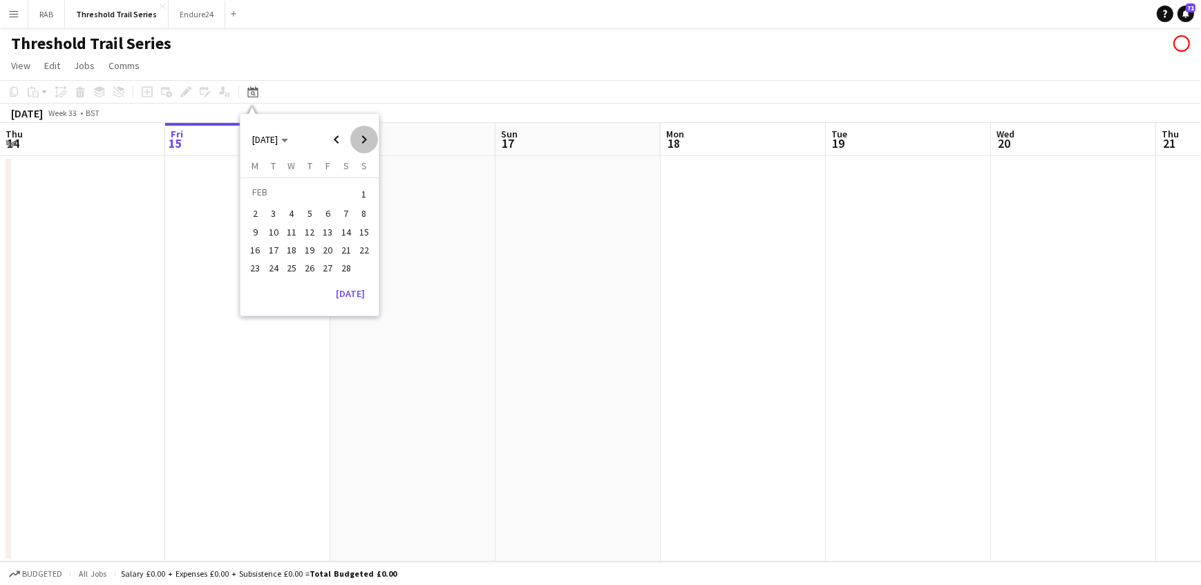
click at [364, 137] on span "Next month" at bounding box center [364, 140] width 28 height 28
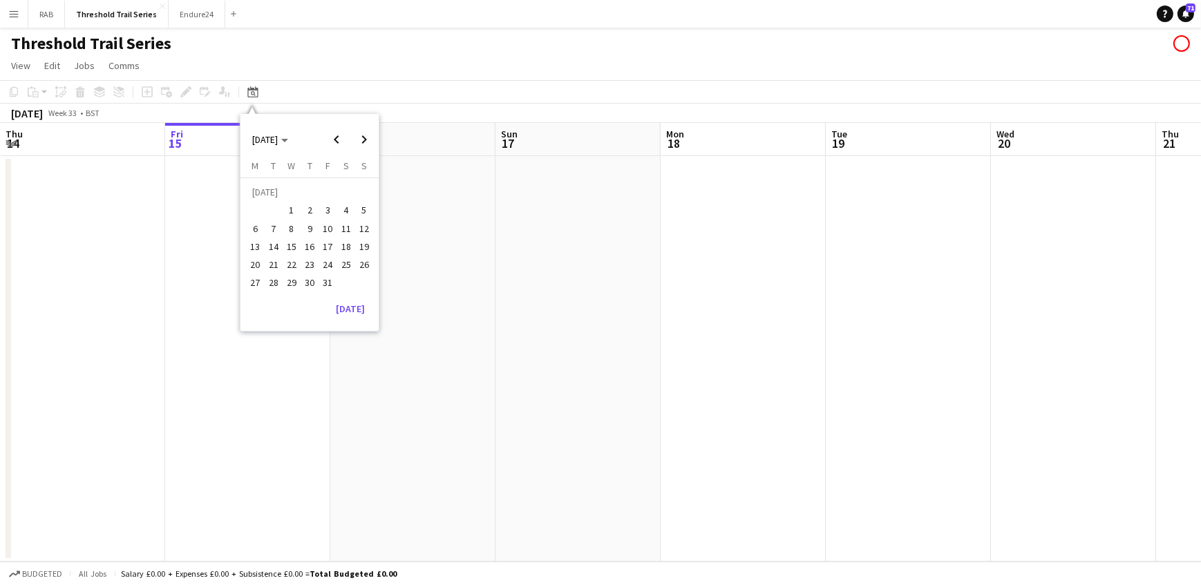
click at [370, 227] on span "12" at bounding box center [364, 228] width 17 height 17
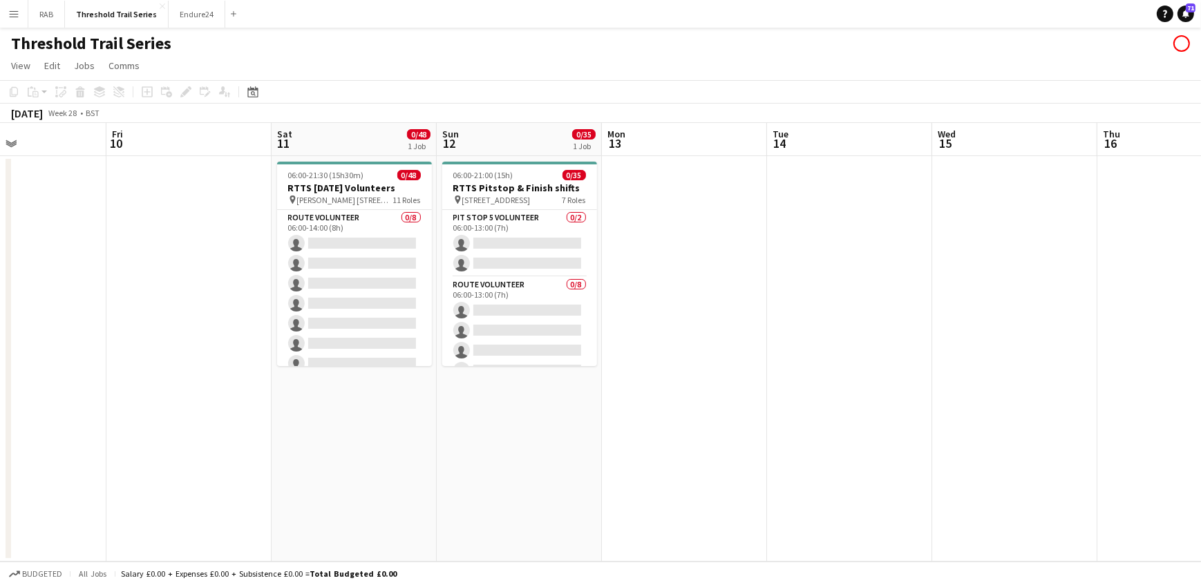
scroll to position [0, 373]
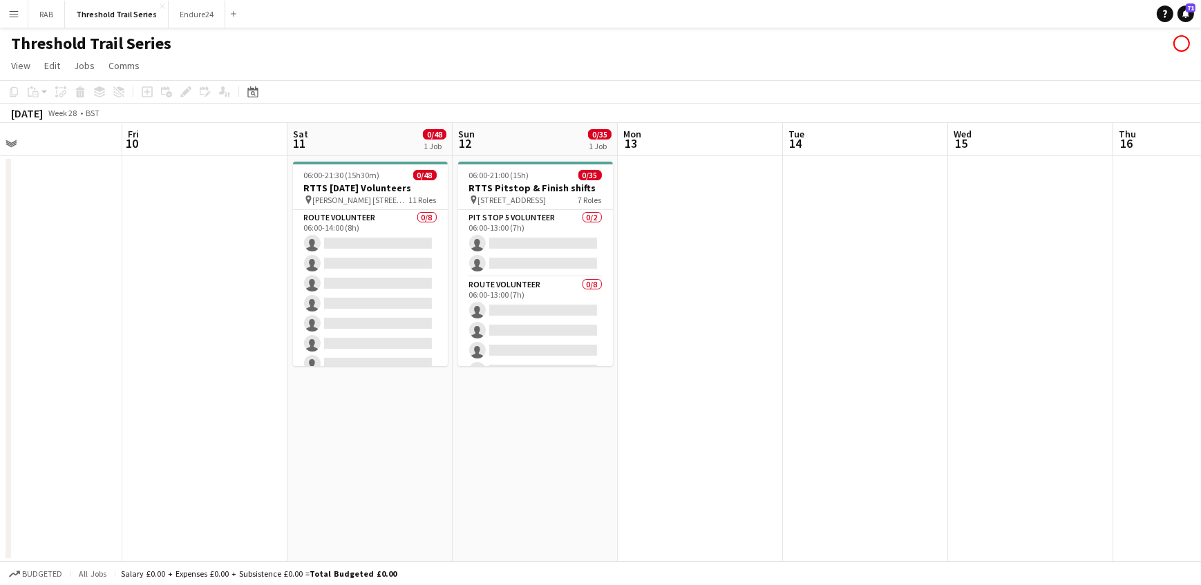
drag, startPoint x: 410, startPoint y: 132, endPoint x: 511, endPoint y: 149, distance: 103.0
click at [511, 149] on app-calendar-viewport "Tue 7 Wed 8 Thu 9 Fri 10 Sat 11 0/48 1 Job Sun 12 0/35 1 Job Mon 13 Tue 14 Wed …" at bounding box center [600, 342] width 1201 height 439
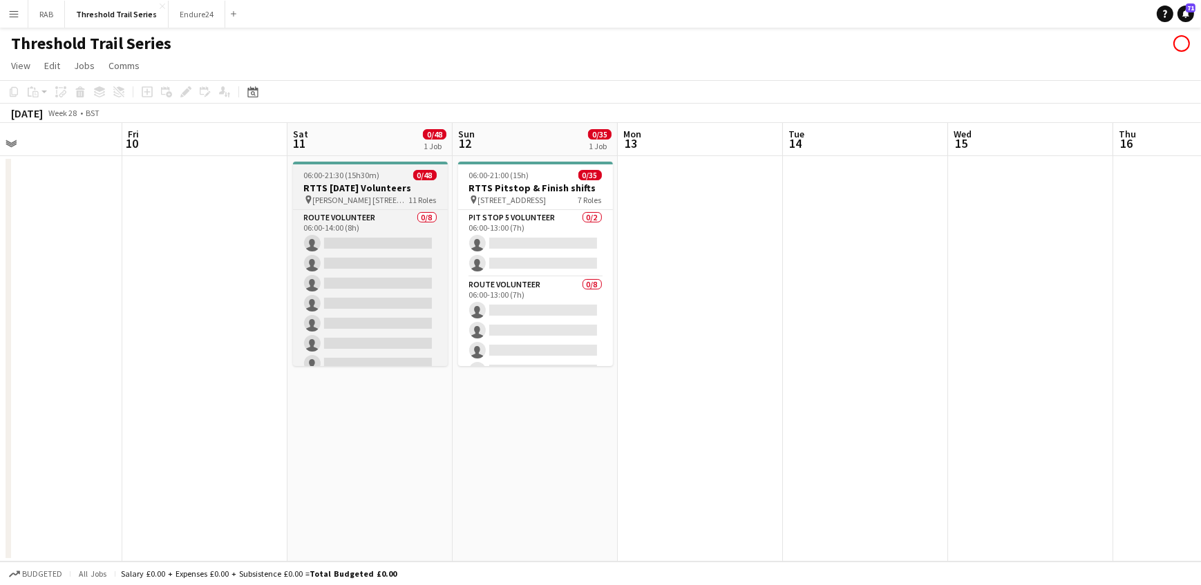
click at [359, 176] on span "06:00-21:30 (15h30m)" at bounding box center [342, 175] width 76 height 10
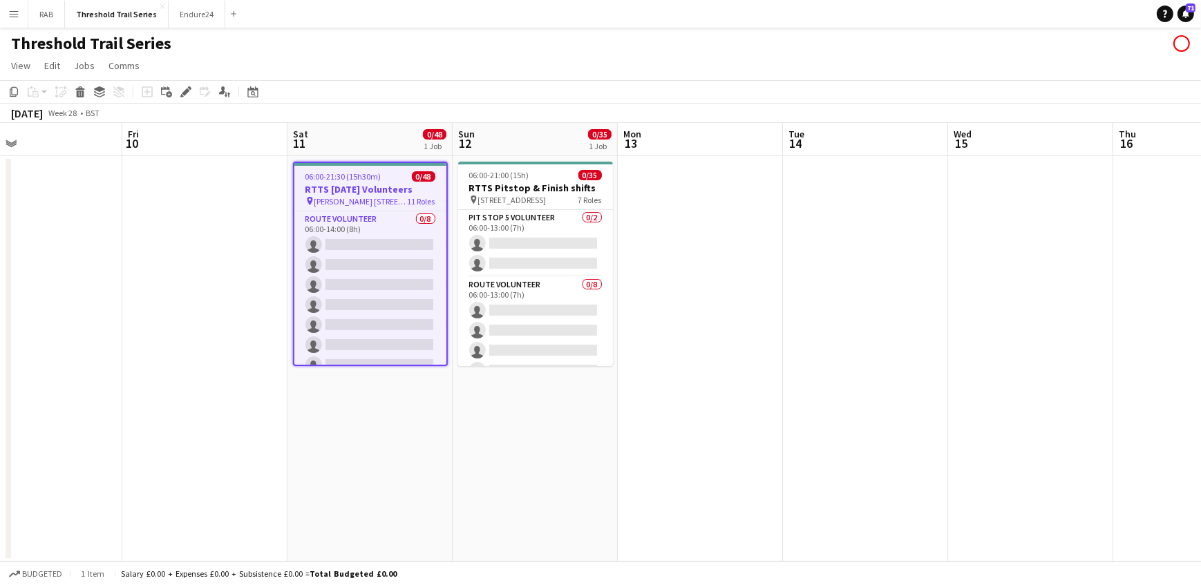
drag, startPoint x: 176, startPoint y: 86, endPoint x: 259, endPoint y: 114, distance: 87.6
click at [178, 88] on div "Edit" at bounding box center [186, 92] width 17 height 17
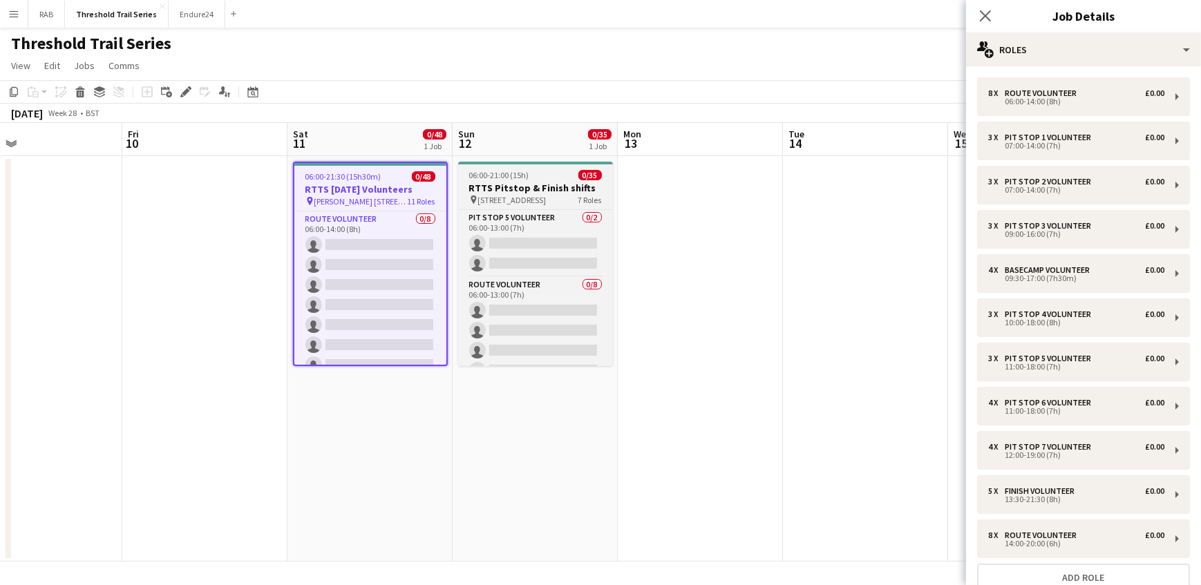
click at [532, 180] on div "06:00-21:00 (15h) 0/35" at bounding box center [535, 175] width 155 height 10
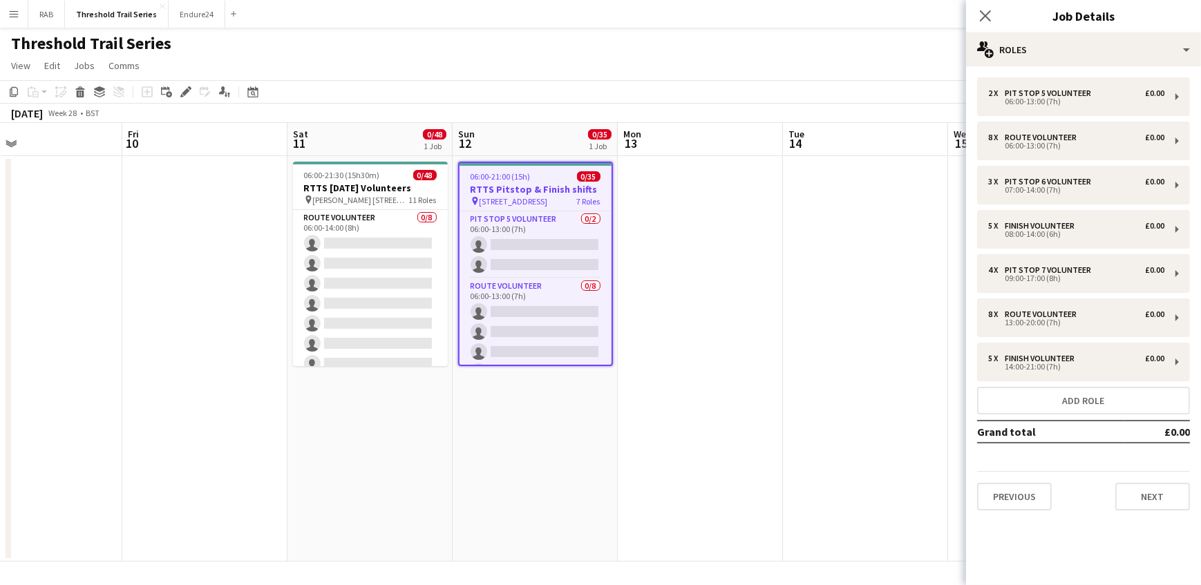
drag, startPoint x: 985, startPoint y: 17, endPoint x: 963, endPoint y: 173, distance: 158.3
click at [985, 17] on icon at bounding box center [985, 15] width 11 height 11
